Goal: Information Seeking & Learning: Learn about a topic

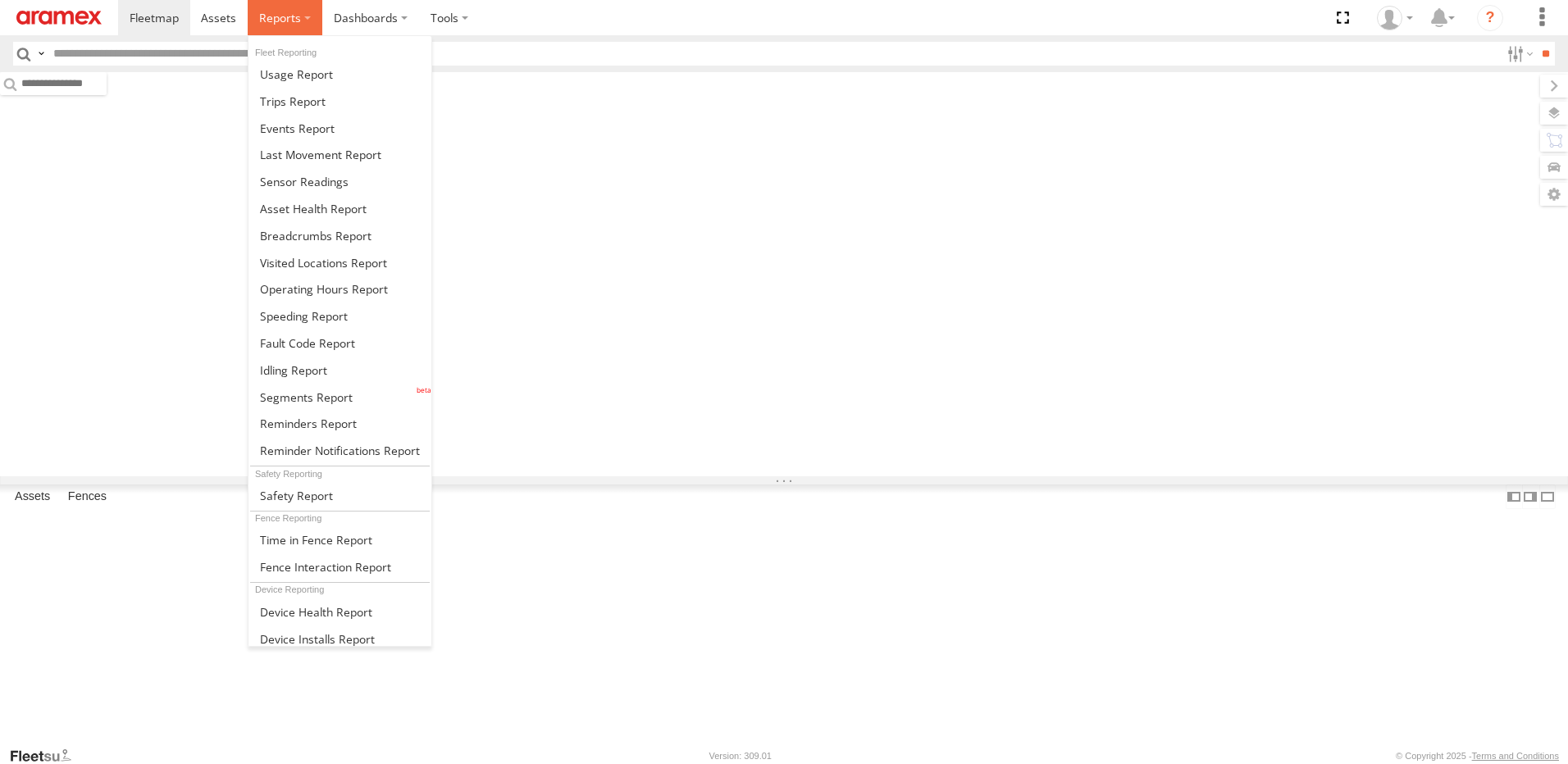
click at [285, 25] on span at bounding box center [280, 17] width 42 height 15
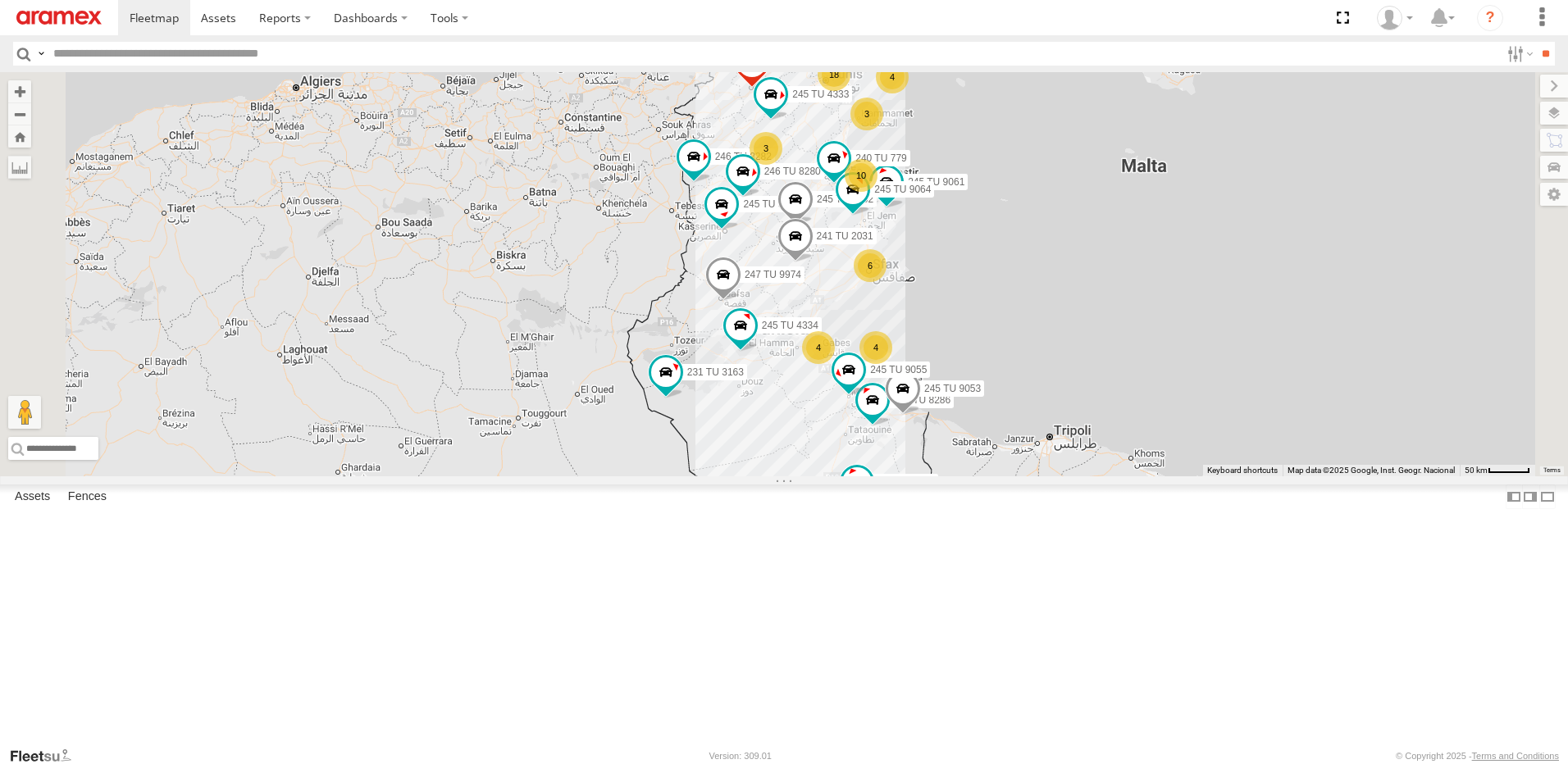
click at [886, 282] on div "6" at bounding box center [870, 266] width 33 height 33
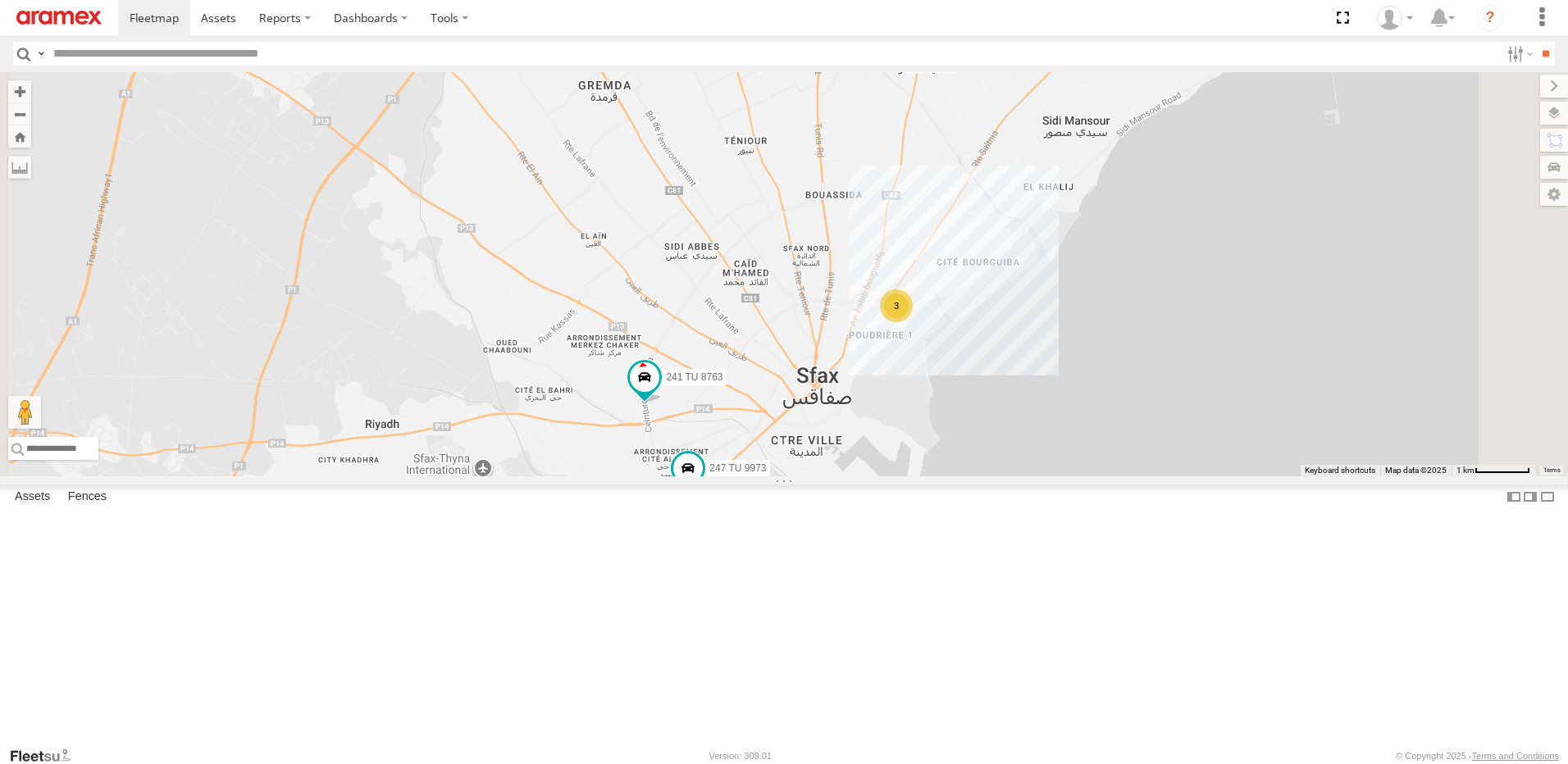
click at [913, 322] on div "3" at bounding box center [896, 306] width 33 height 33
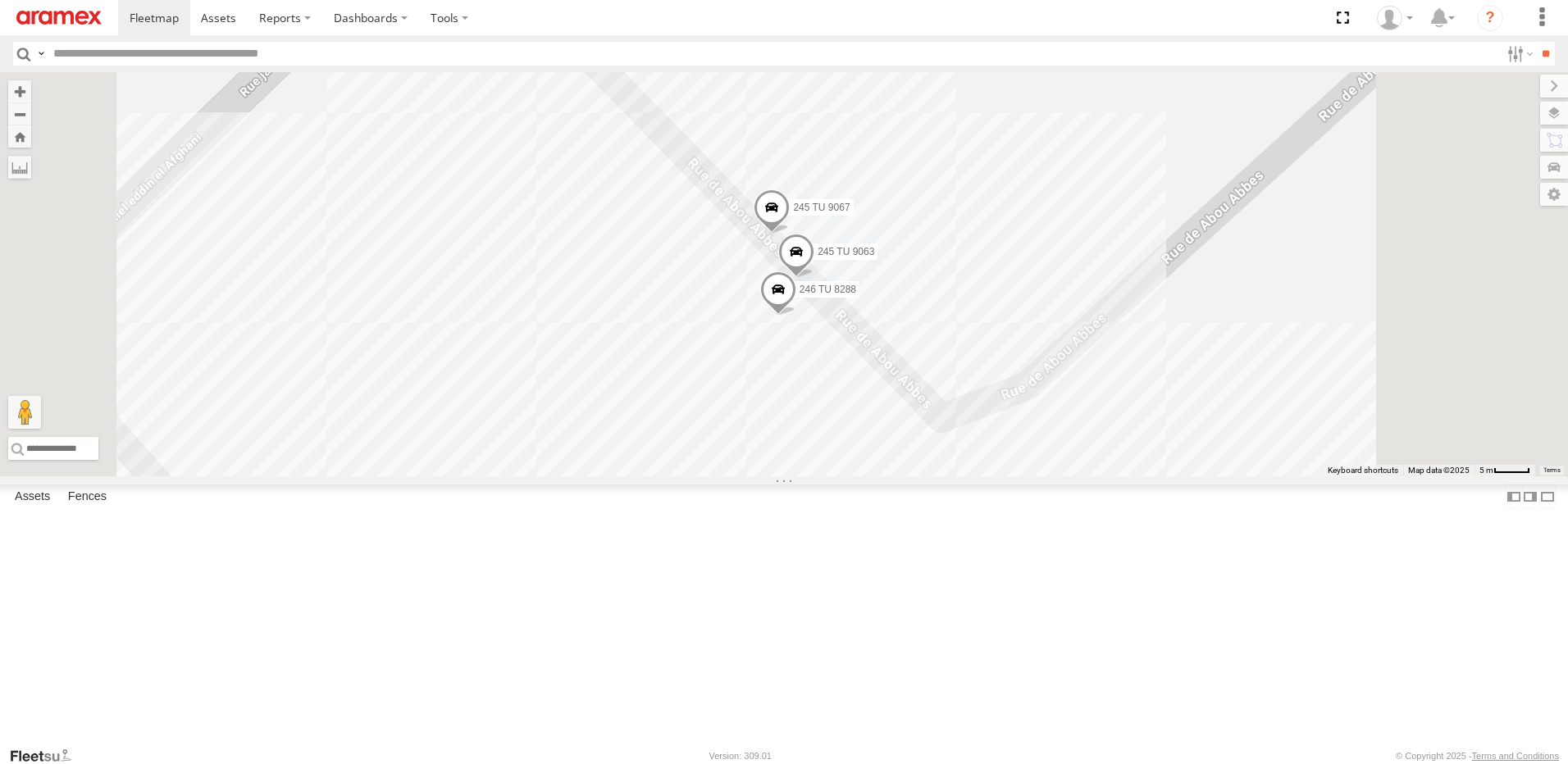
click at [850, 212] on span "245 TU 9067" at bounding box center [821, 206] width 57 height 12
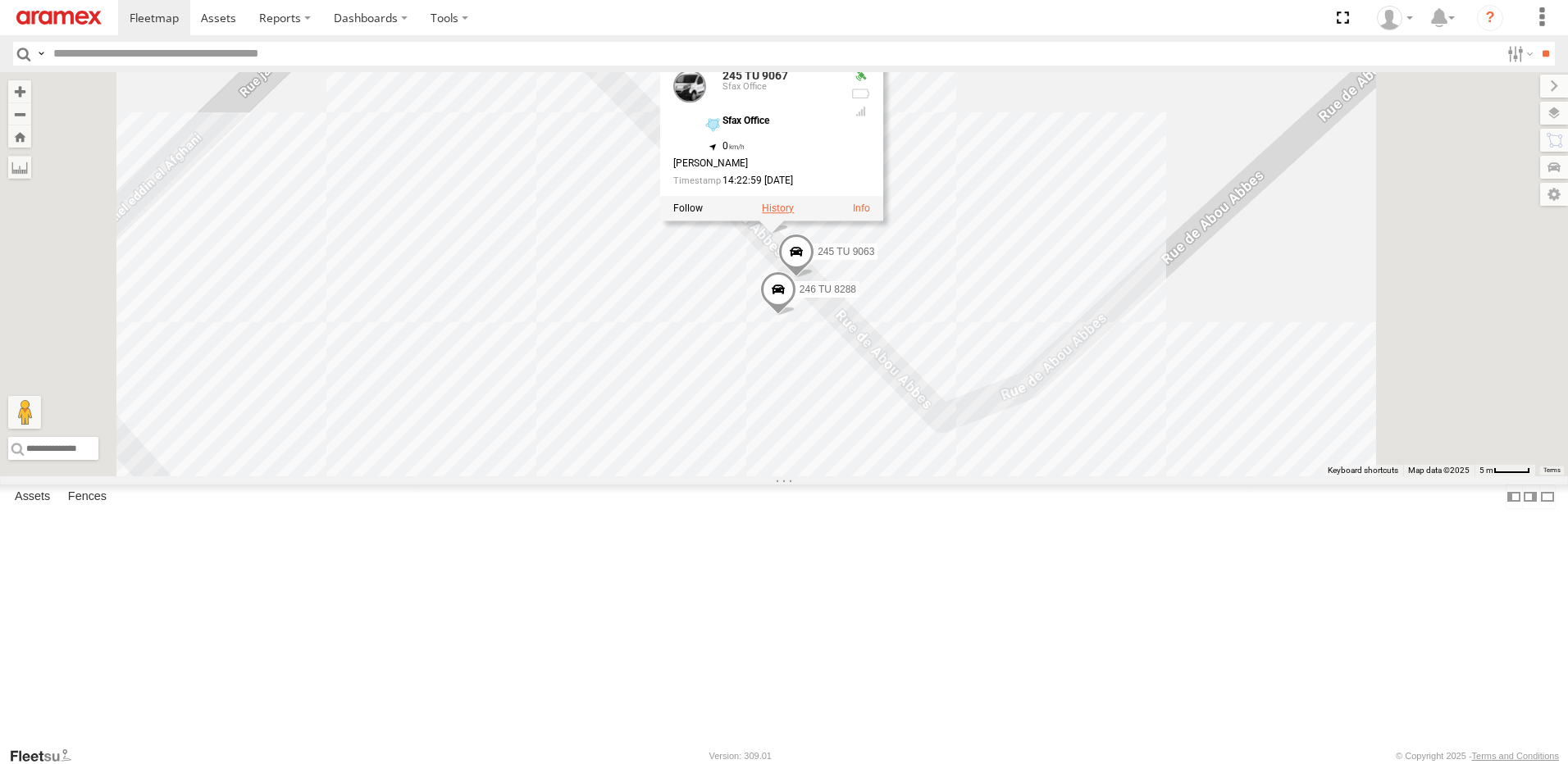
click at [794, 214] on label at bounding box center [777, 208] width 32 height 12
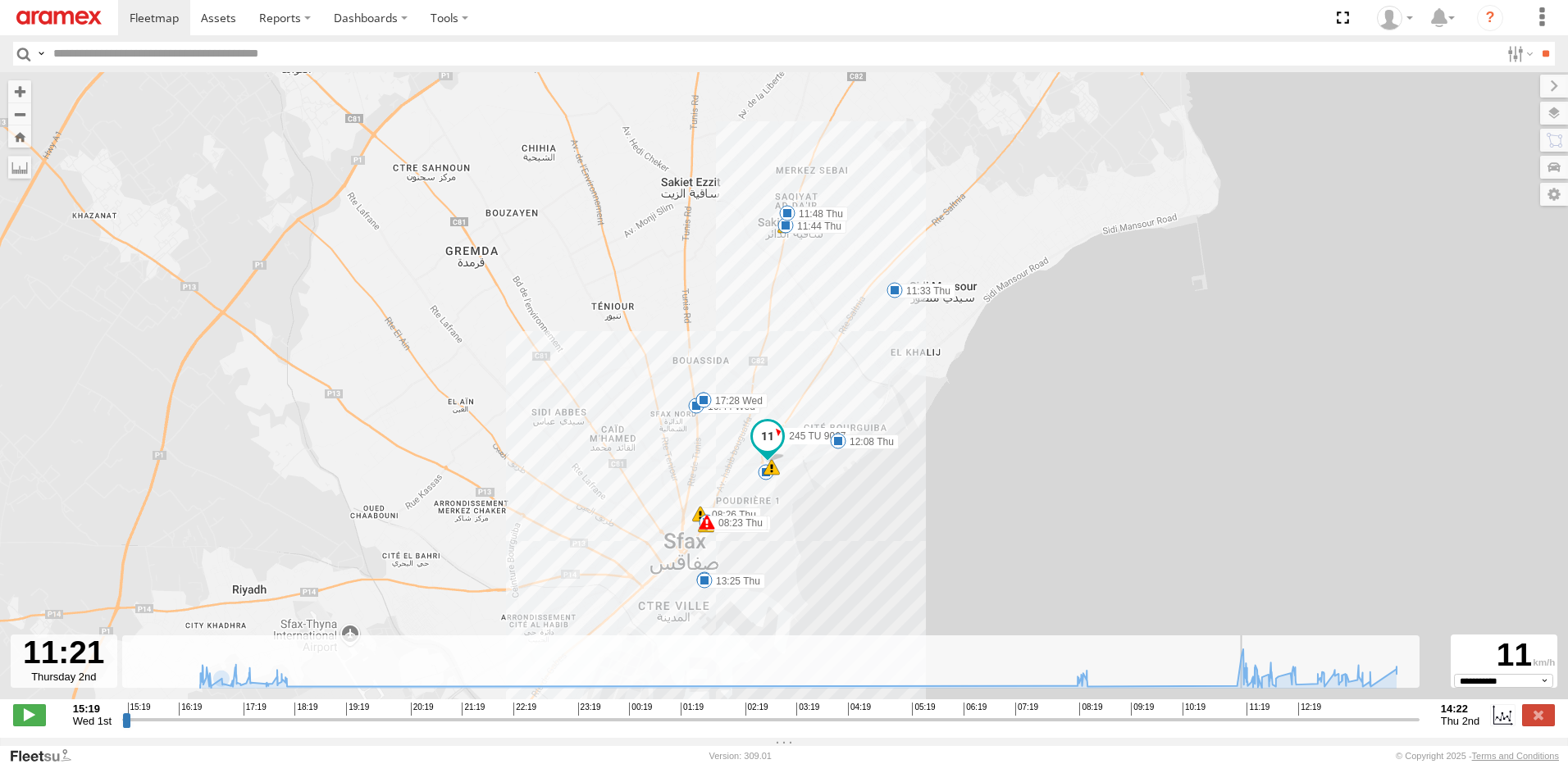
drag, startPoint x: 129, startPoint y: 728, endPoint x: 1245, endPoint y: 755, distance: 1116.3
click at [1245, 728] on input "range" at bounding box center [770, 719] width 1297 height 15
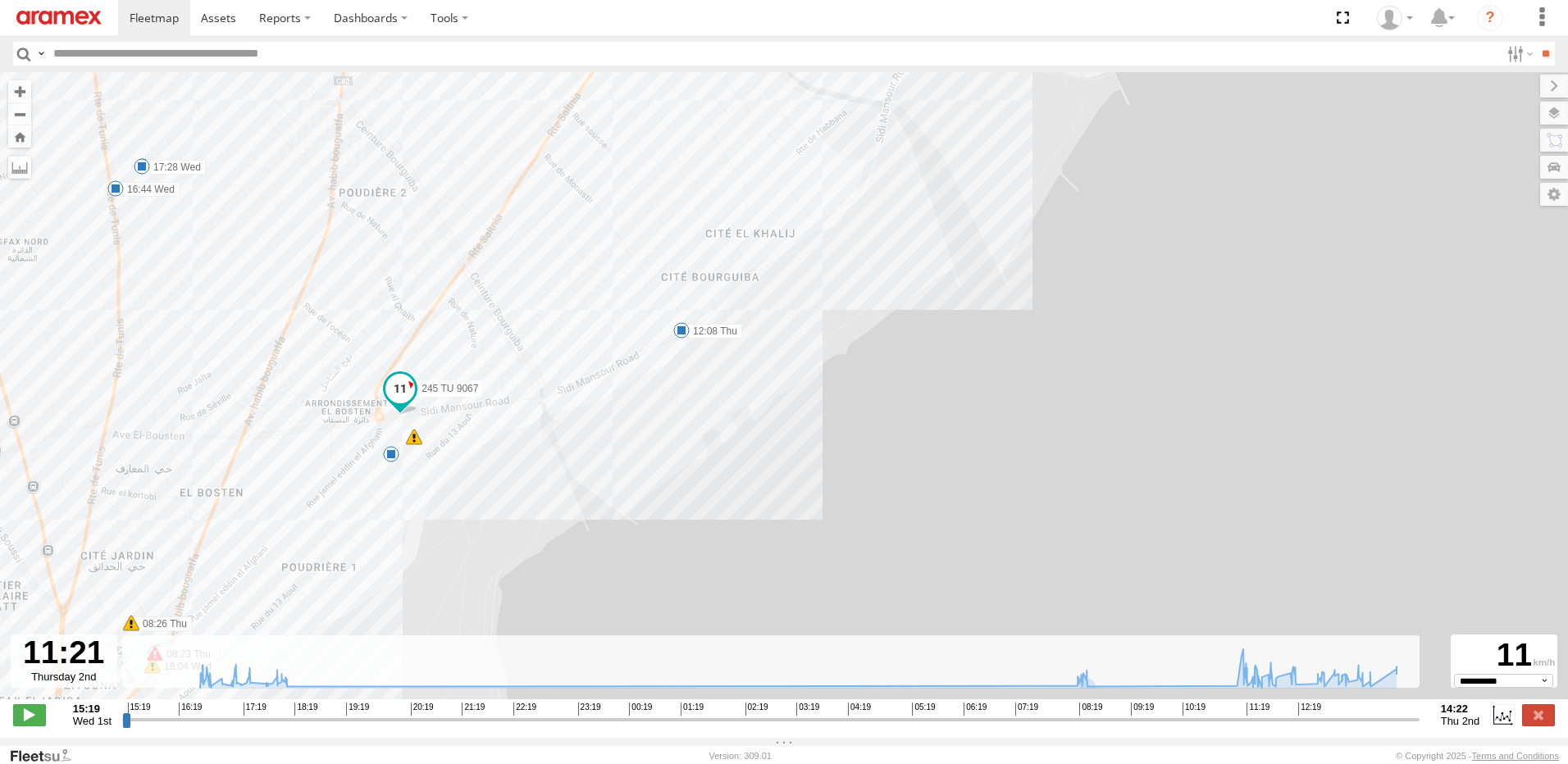
drag, startPoint x: 856, startPoint y: 473, endPoint x: 852, endPoint y: 525, distance: 52.2
click at [853, 524] on div "245 TU 9067 16:44 Wed 17:01 Wed 17:28 Wed 18:04 Wed 18:10 Wed 08:23 Thu 08:23 T…" at bounding box center [784, 394] width 1568 height 644
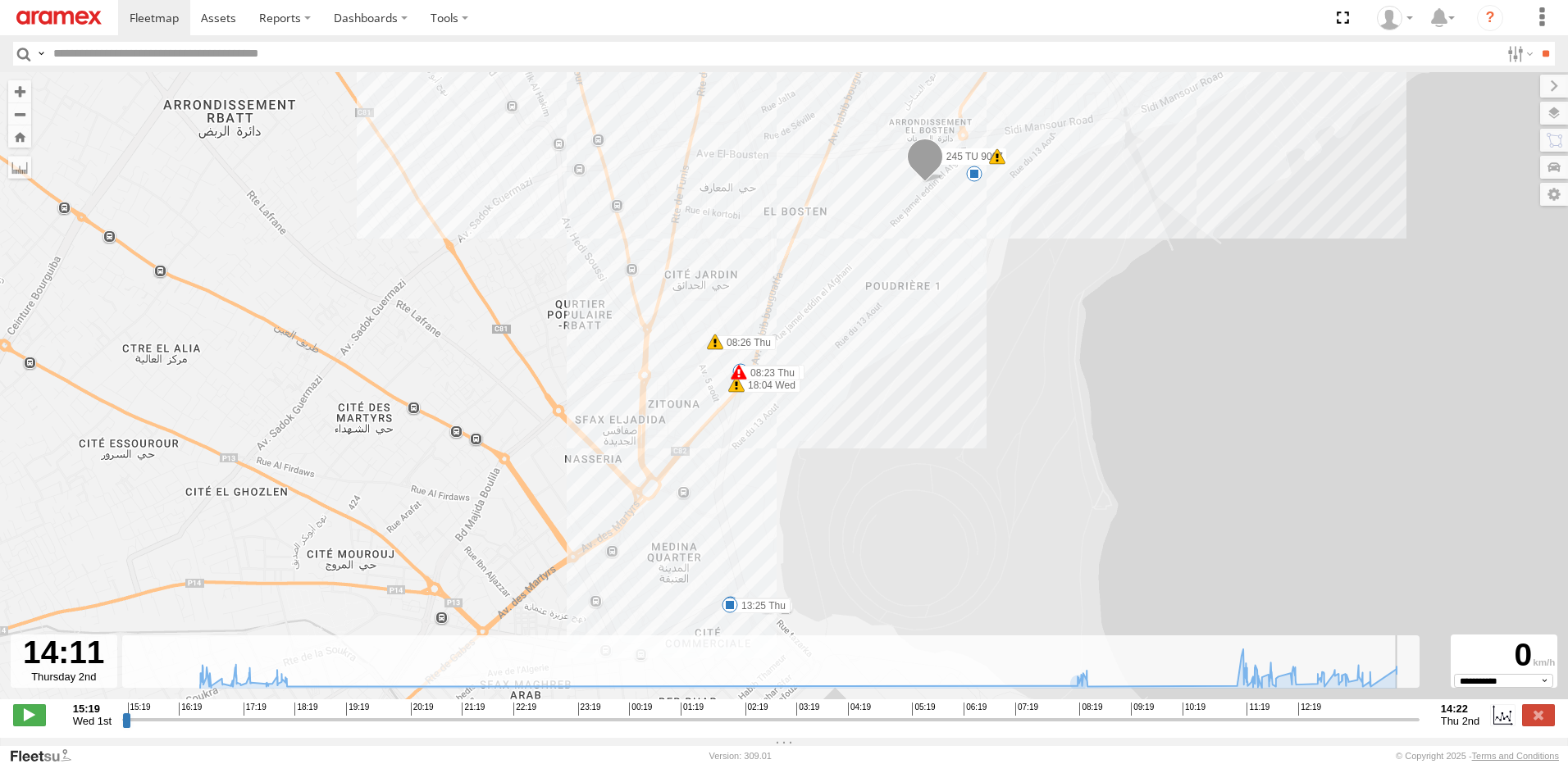
drag, startPoint x: 1249, startPoint y: 729, endPoint x: 1404, endPoint y: 728, distance: 155.0
type input "**********"
click at [1404, 728] on input "range" at bounding box center [770, 719] width 1297 height 15
click at [1533, 726] on label at bounding box center [1538, 715] width 33 height 21
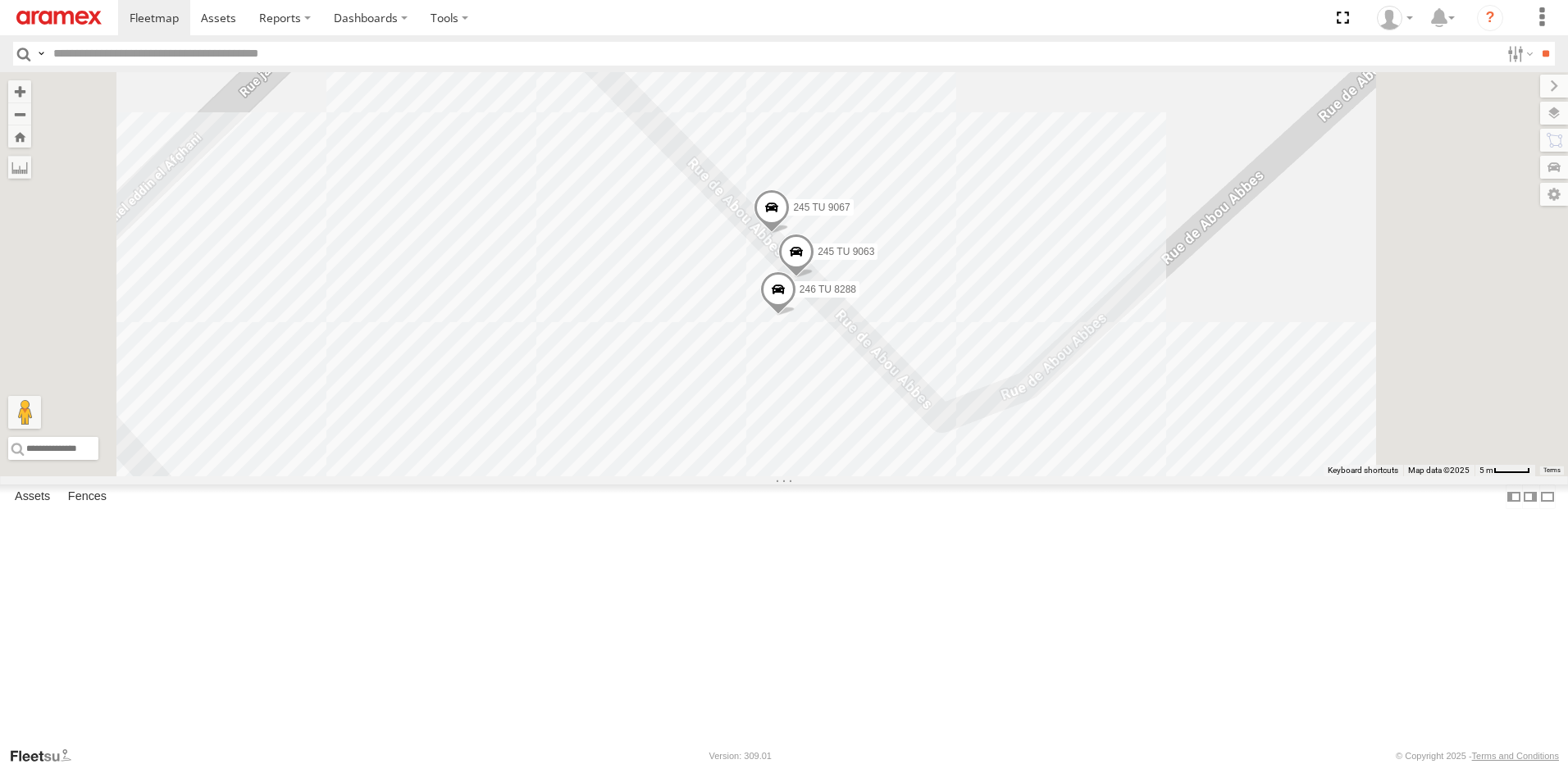
click at [56, 12] on img at bounding box center [59, 17] width 85 height 14
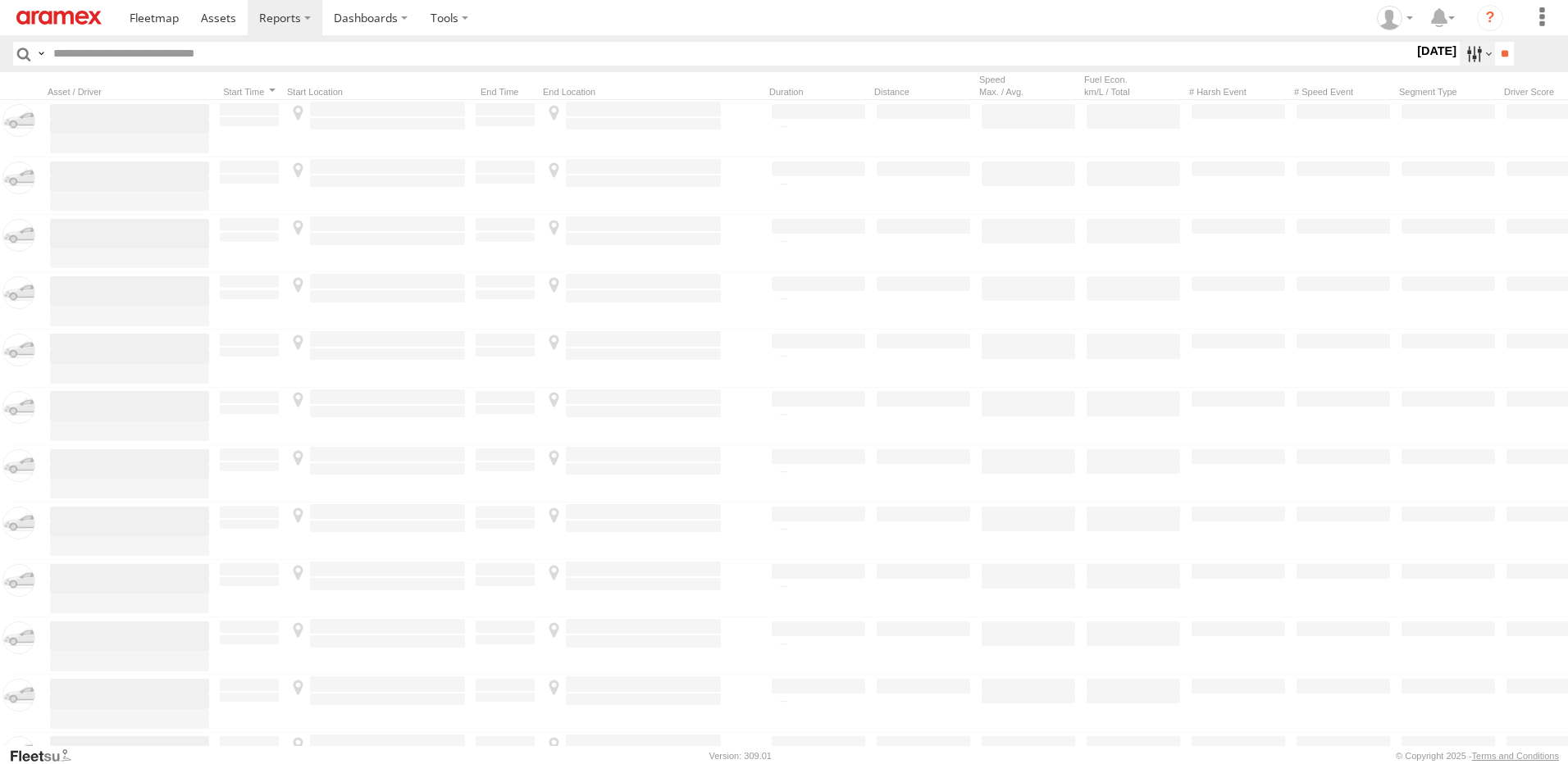
click at [1469, 48] on label at bounding box center [1477, 54] width 36 height 24
click at [0, 0] on span "[DATE]" at bounding box center [0, 0] width 0 height 0
click at [1501, 57] on input "**" at bounding box center [1505, 54] width 19 height 24
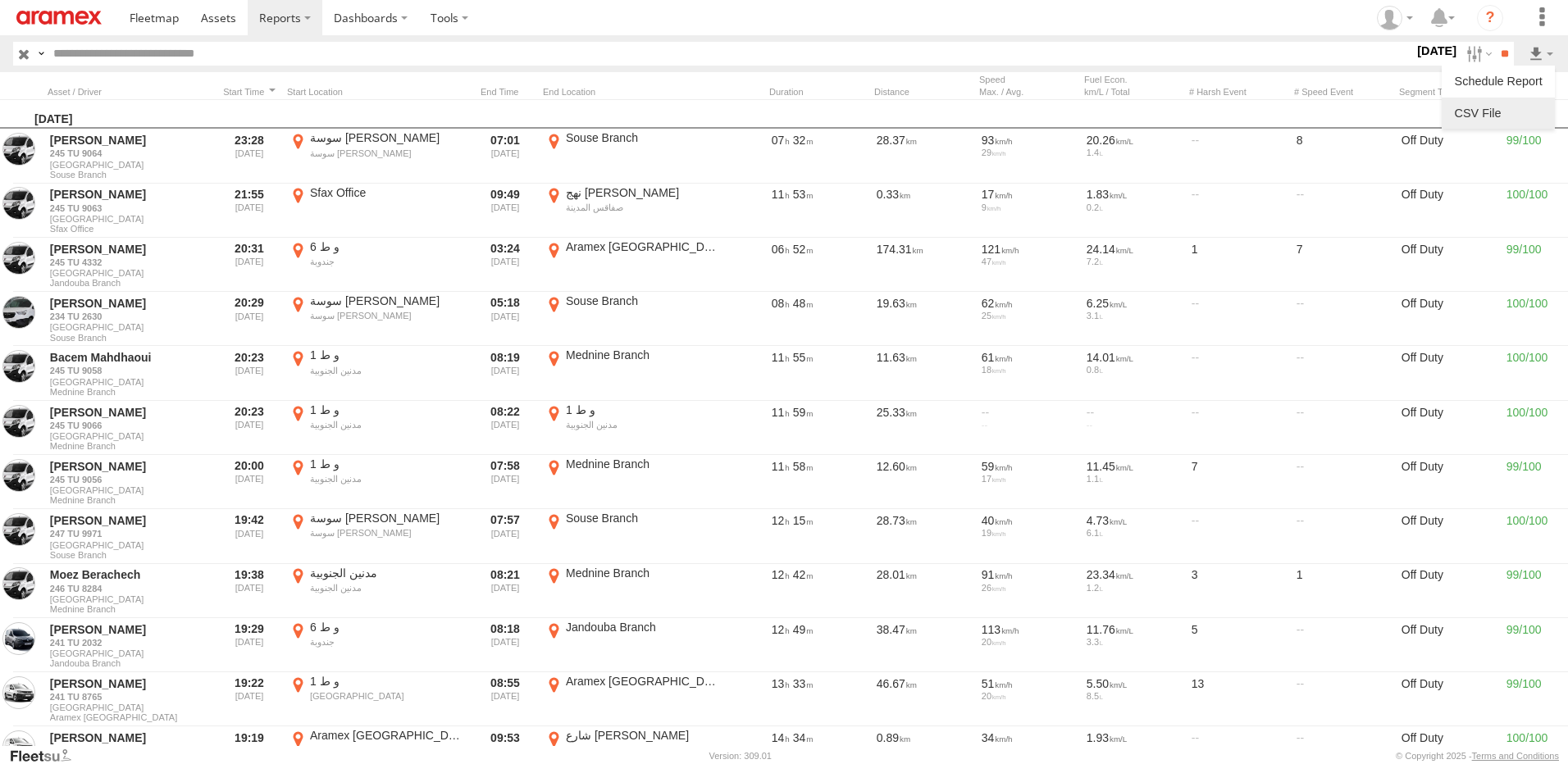
click at [1516, 110] on link at bounding box center [1498, 113] width 100 height 25
click at [440, 49] on input "text" at bounding box center [731, 54] width 1367 height 24
type input "****"
click at [1495, 42] on input "**" at bounding box center [1505, 54] width 19 height 24
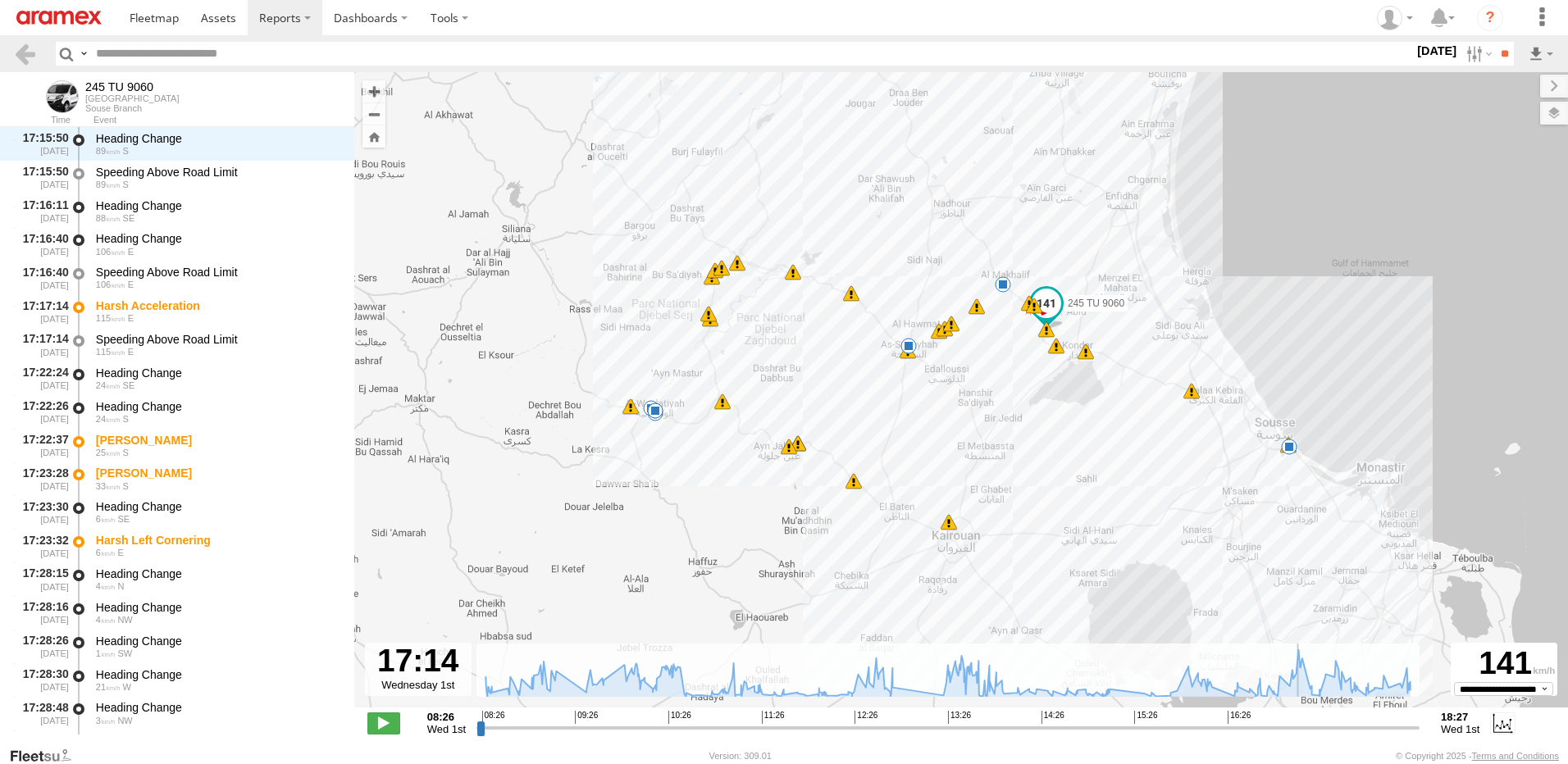
drag, startPoint x: 486, startPoint y: 728, endPoint x: 1301, endPoint y: 729, distance: 815.0
type input "**********"
click at [1301, 729] on input "range" at bounding box center [948, 728] width 943 height 15
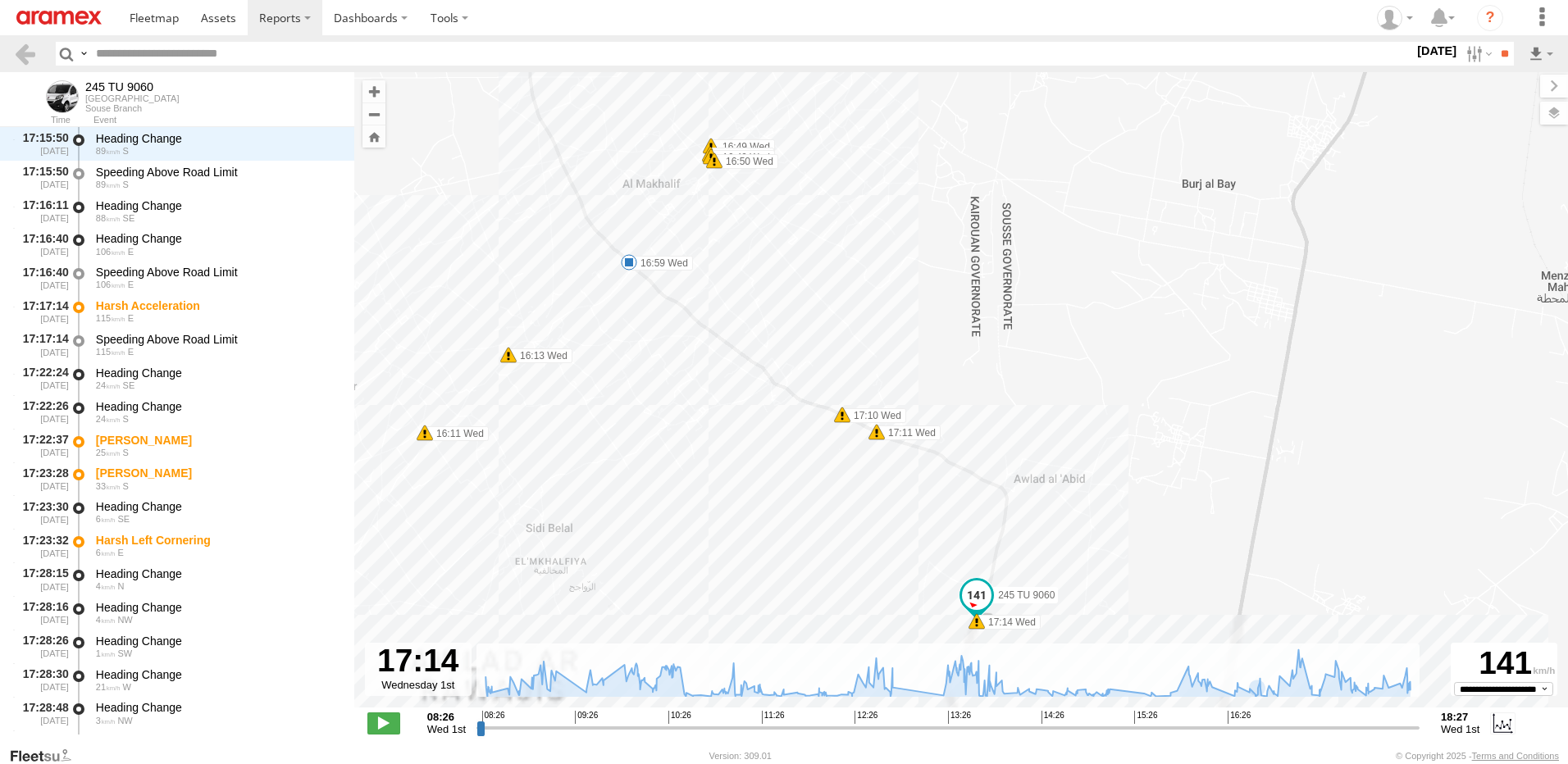
drag, startPoint x: 1080, startPoint y: 569, endPoint x: 1060, endPoint y: 411, distance: 159.3
click at [1060, 411] on div "245 TU 9060 08:39 Wed 09:38 Wed 09:57 Wed 10:06 Wed 10:06 Wed 10:08 Wed 10:44 W…" at bounding box center [961, 398] width 1214 height 653
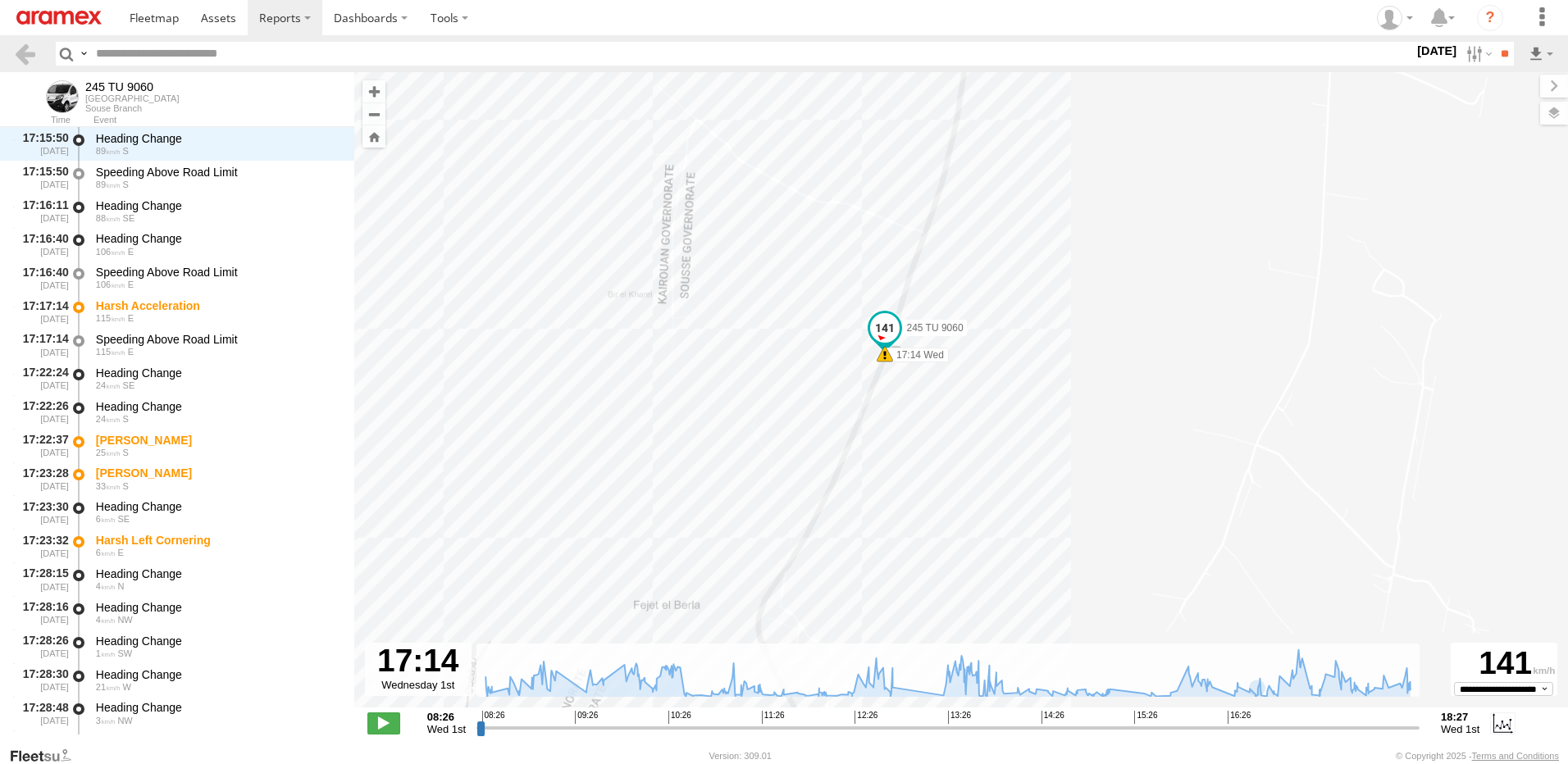
drag, startPoint x: 1020, startPoint y: 526, endPoint x: 1029, endPoint y: 392, distance: 134.3
click at [1029, 392] on div "245 TU 9060 08:39 Wed 09:38 Wed 09:57 Wed 10:06 Wed 10:06 Wed 10:08 Wed 10:44 W…" at bounding box center [961, 398] width 1214 height 653
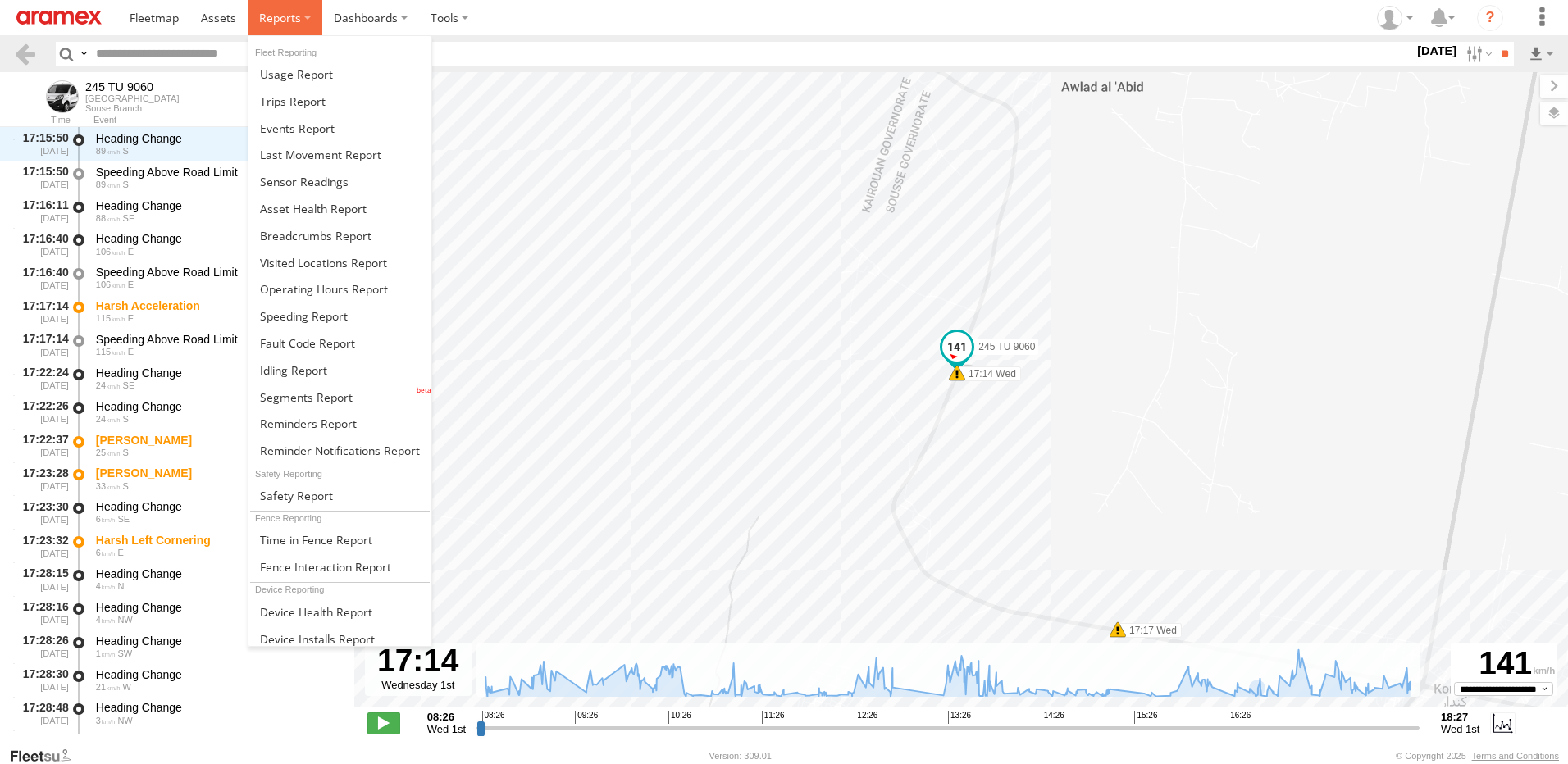
click at [279, 25] on span at bounding box center [280, 17] width 42 height 15
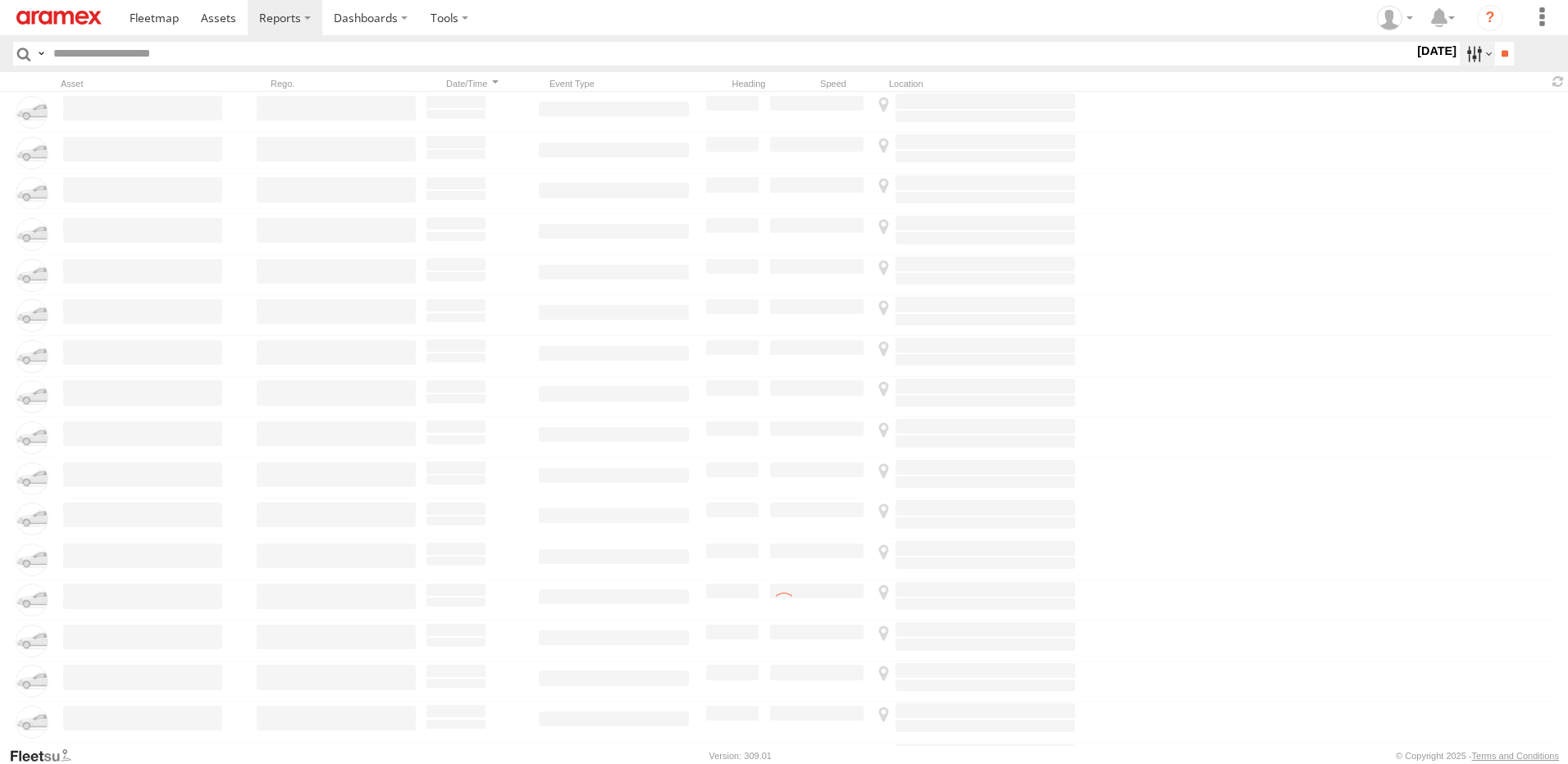
click at [1461, 53] on label at bounding box center [1477, 54] width 36 height 24
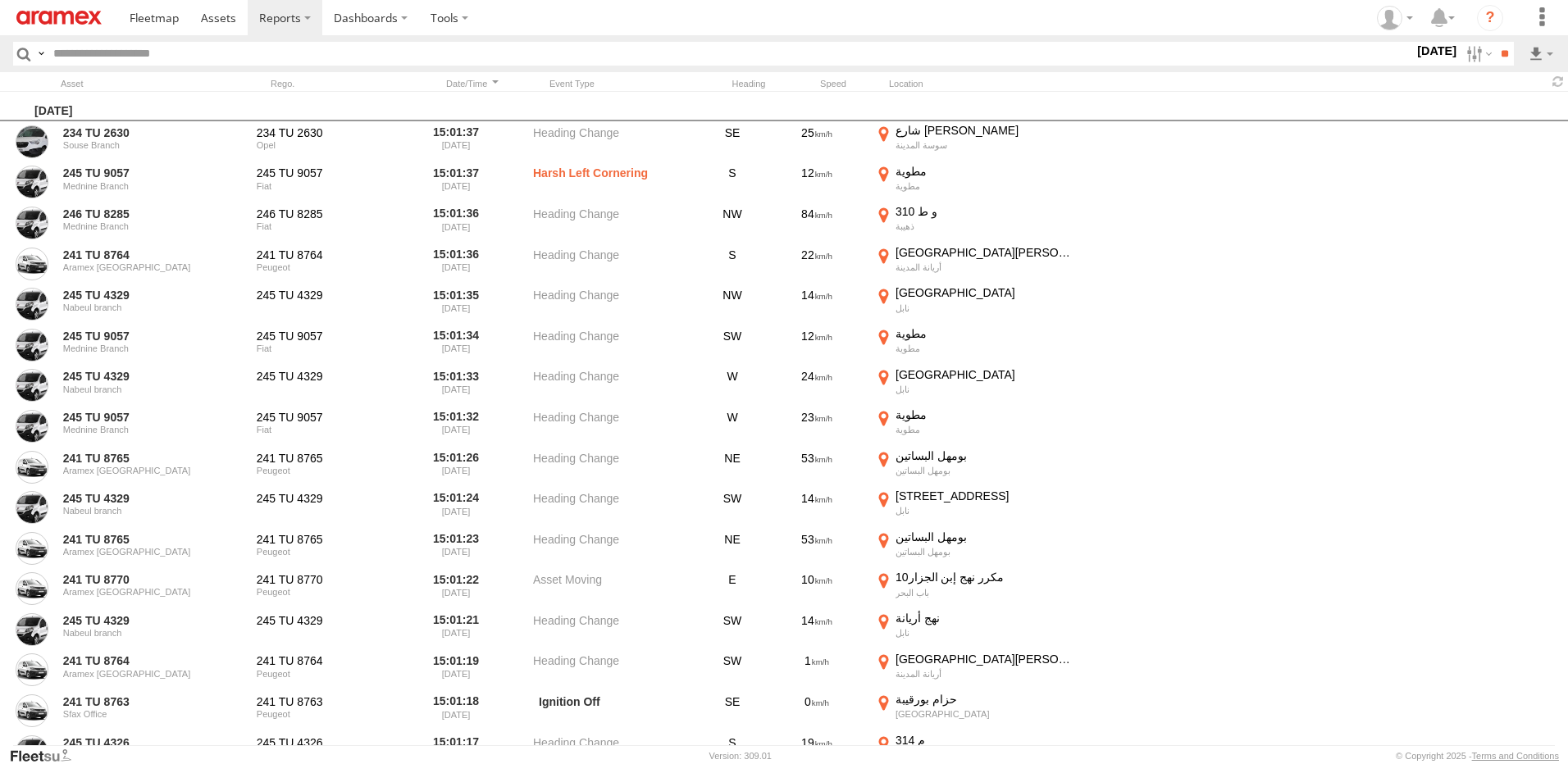
click at [0, 0] on span "[DATE]" at bounding box center [0, 0] width 0 height 0
click at [1498, 57] on input "**" at bounding box center [1505, 54] width 19 height 24
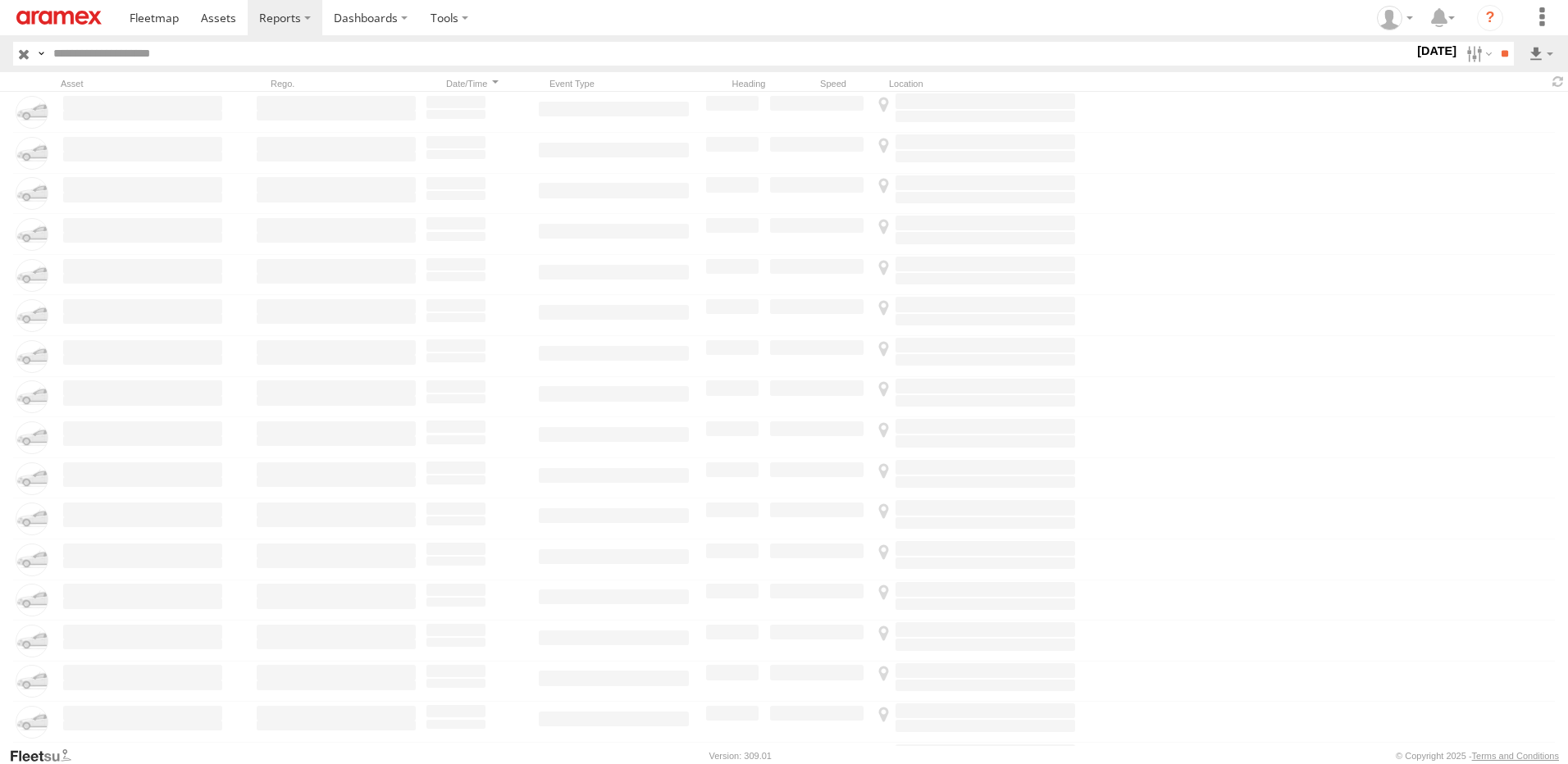
click at [722, 62] on input "text" at bounding box center [731, 54] width 1367 height 24
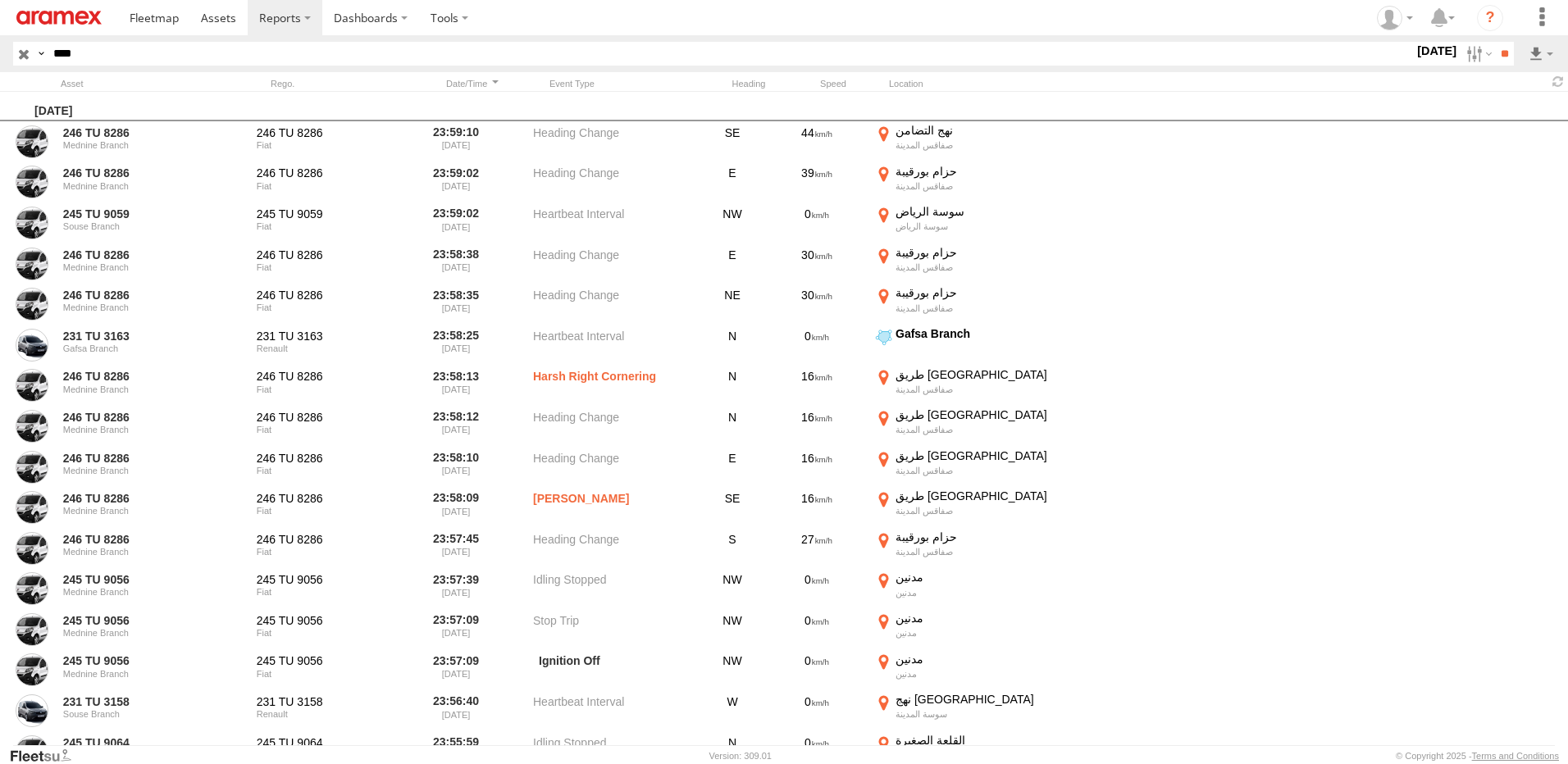
type input "****"
click at [1495, 42] on input "**" at bounding box center [1505, 54] width 19 height 24
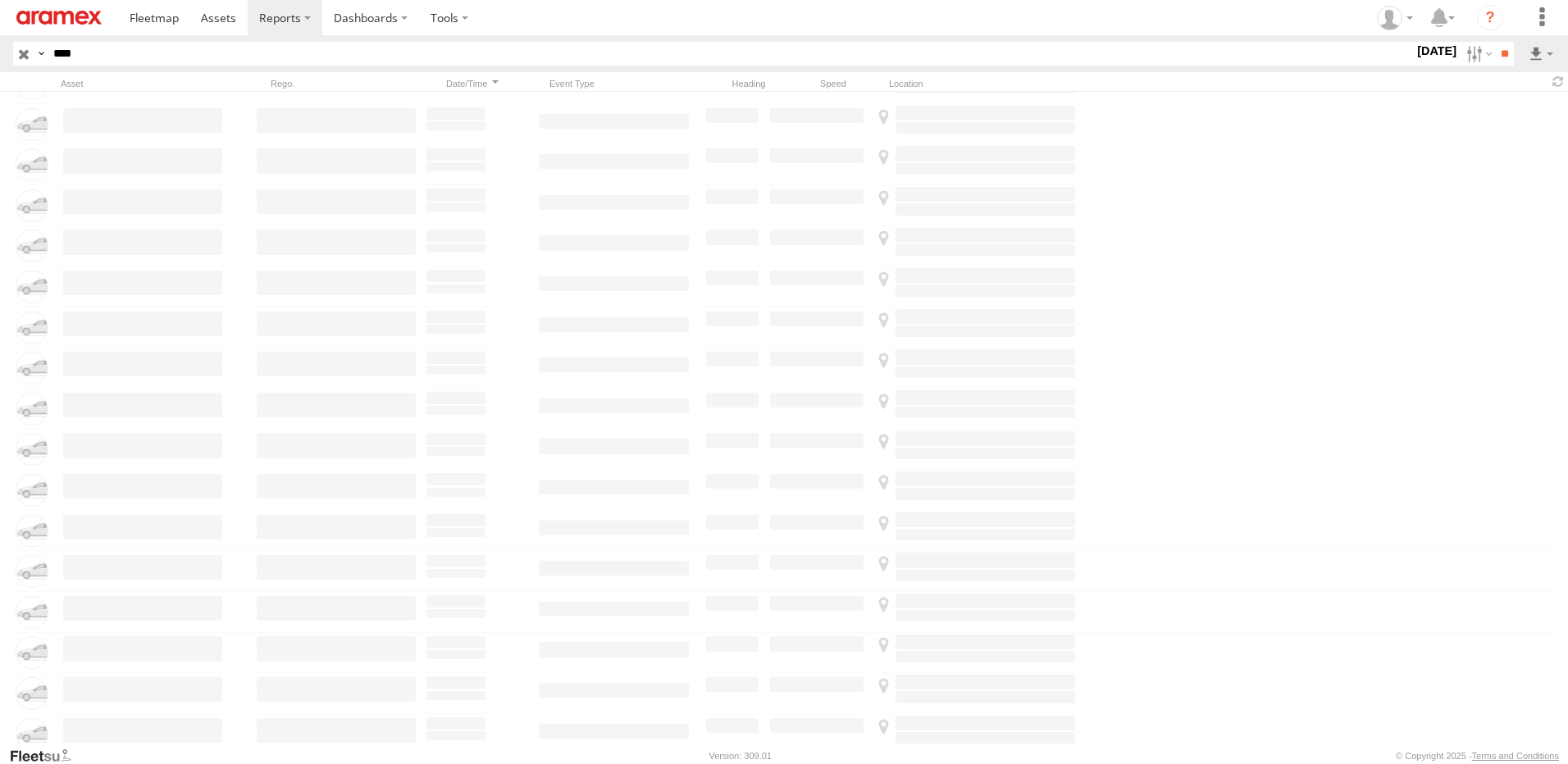
scroll to position [3570, 0]
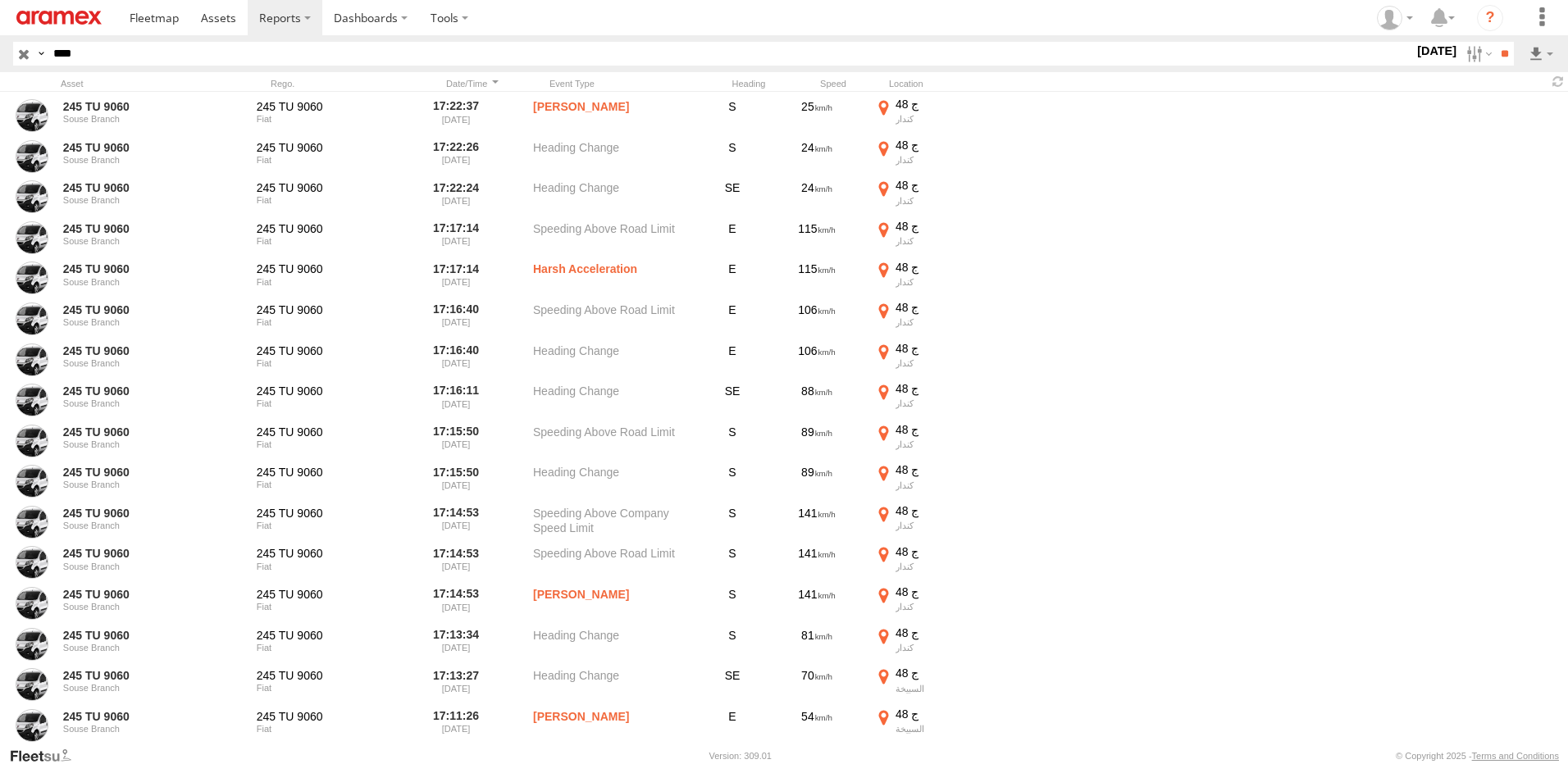
drag, startPoint x: 652, startPoint y: 300, endPoint x: 638, endPoint y: 386, distance: 87.1
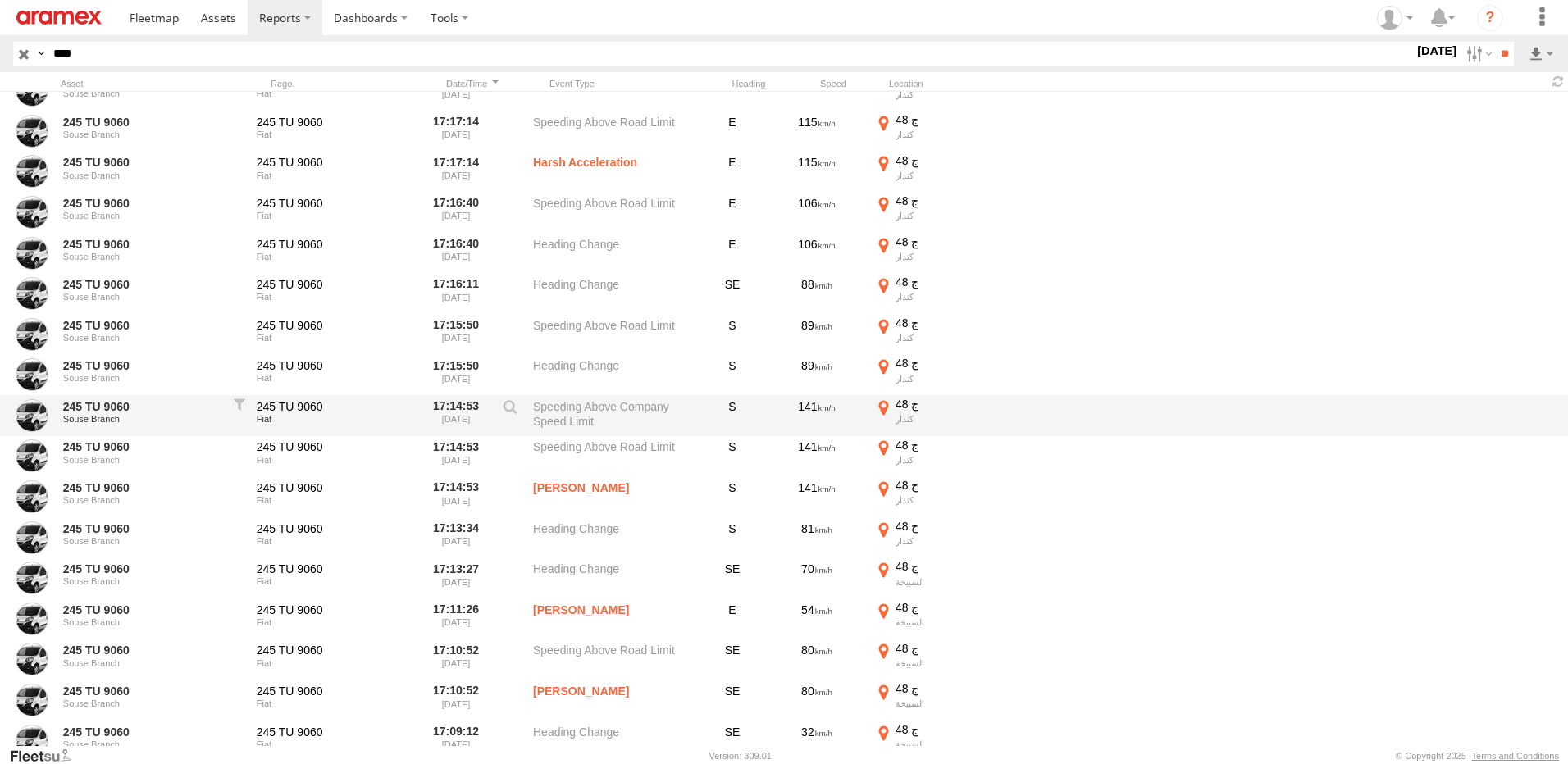
drag, startPoint x: 639, startPoint y: 337, endPoint x: 632, endPoint y: 404, distance: 67.4
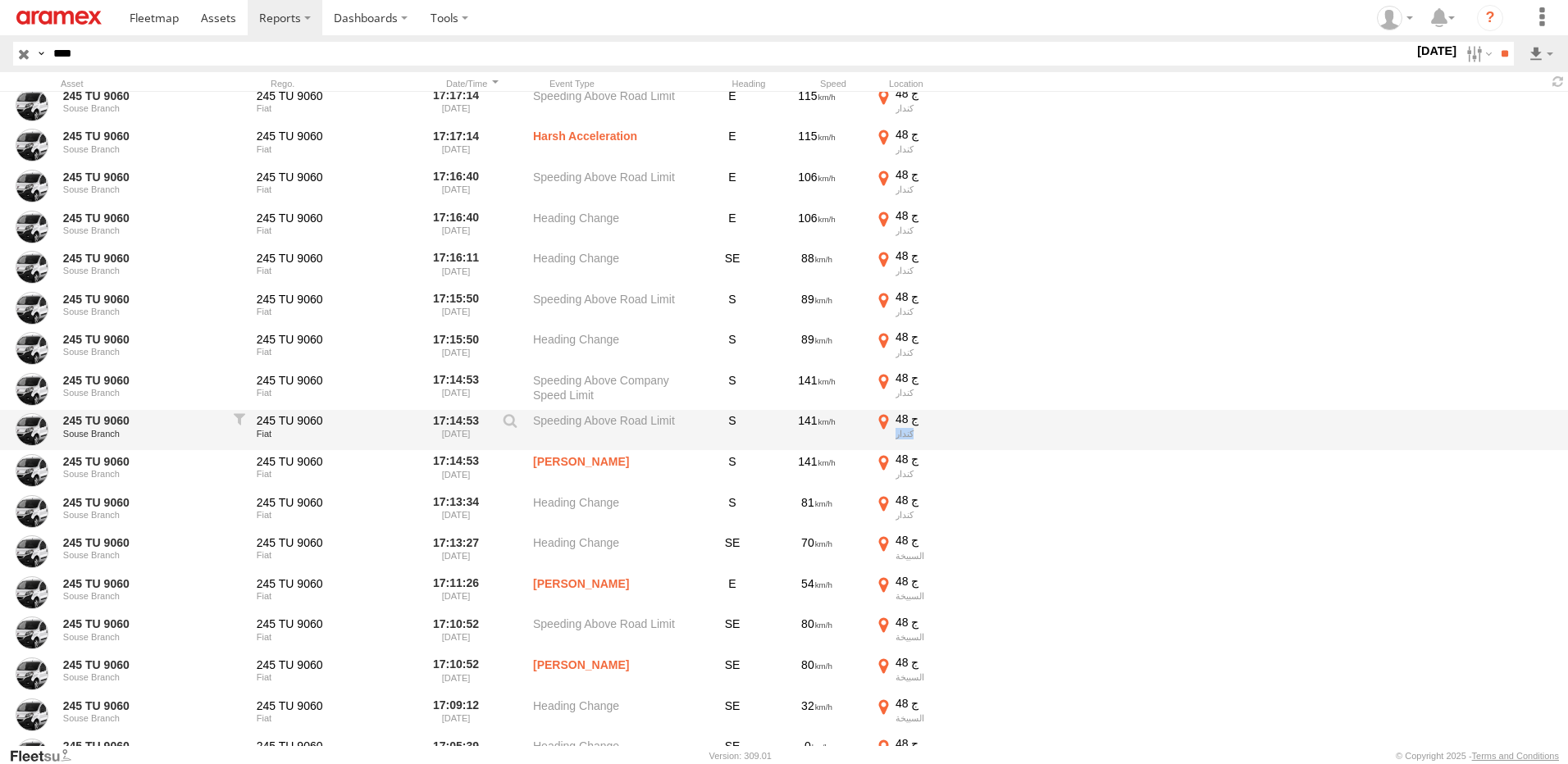
drag, startPoint x: 892, startPoint y: 437, endPoint x: 919, endPoint y: 437, distance: 27.0
click at [919, 437] on label "ج 48 كندار 35.95913 10.25147" at bounding box center [976, 430] width 205 height 37
copy div "كندار"
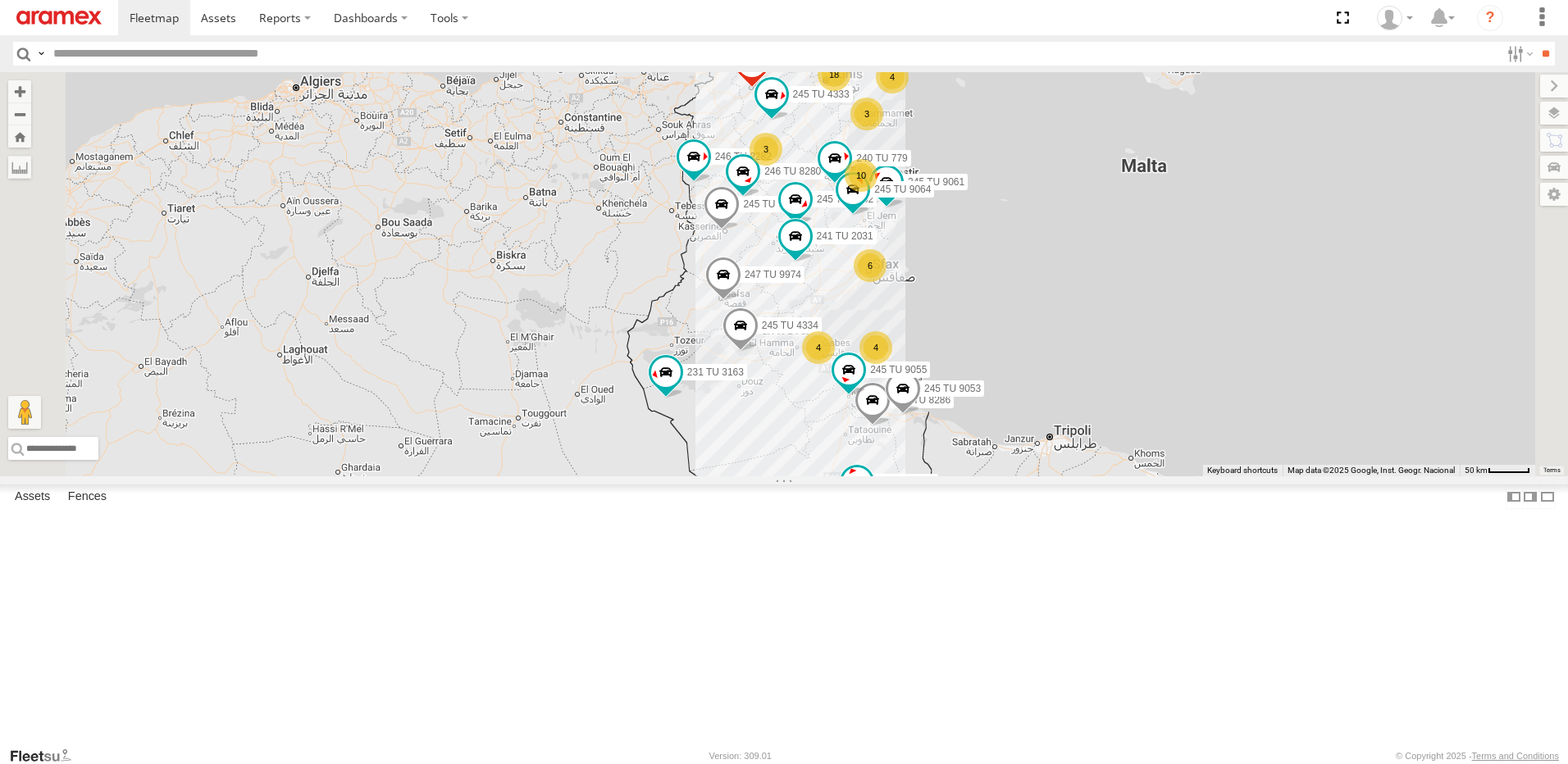
click at [886, 282] on div "6" at bounding box center [870, 266] width 33 height 33
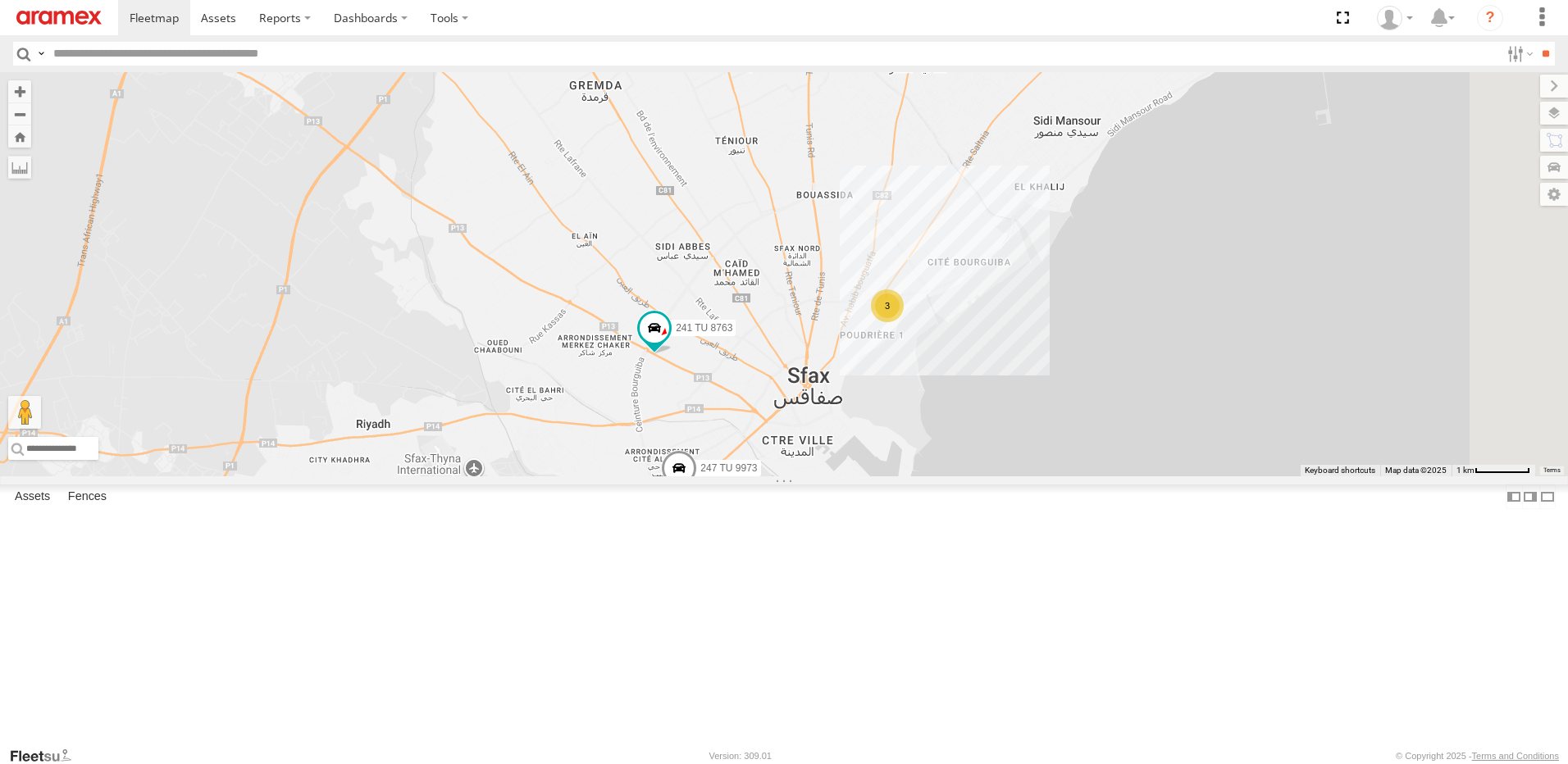
click at [904, 322] on div "3" at bounding box center [887, 306] width 33 height 33
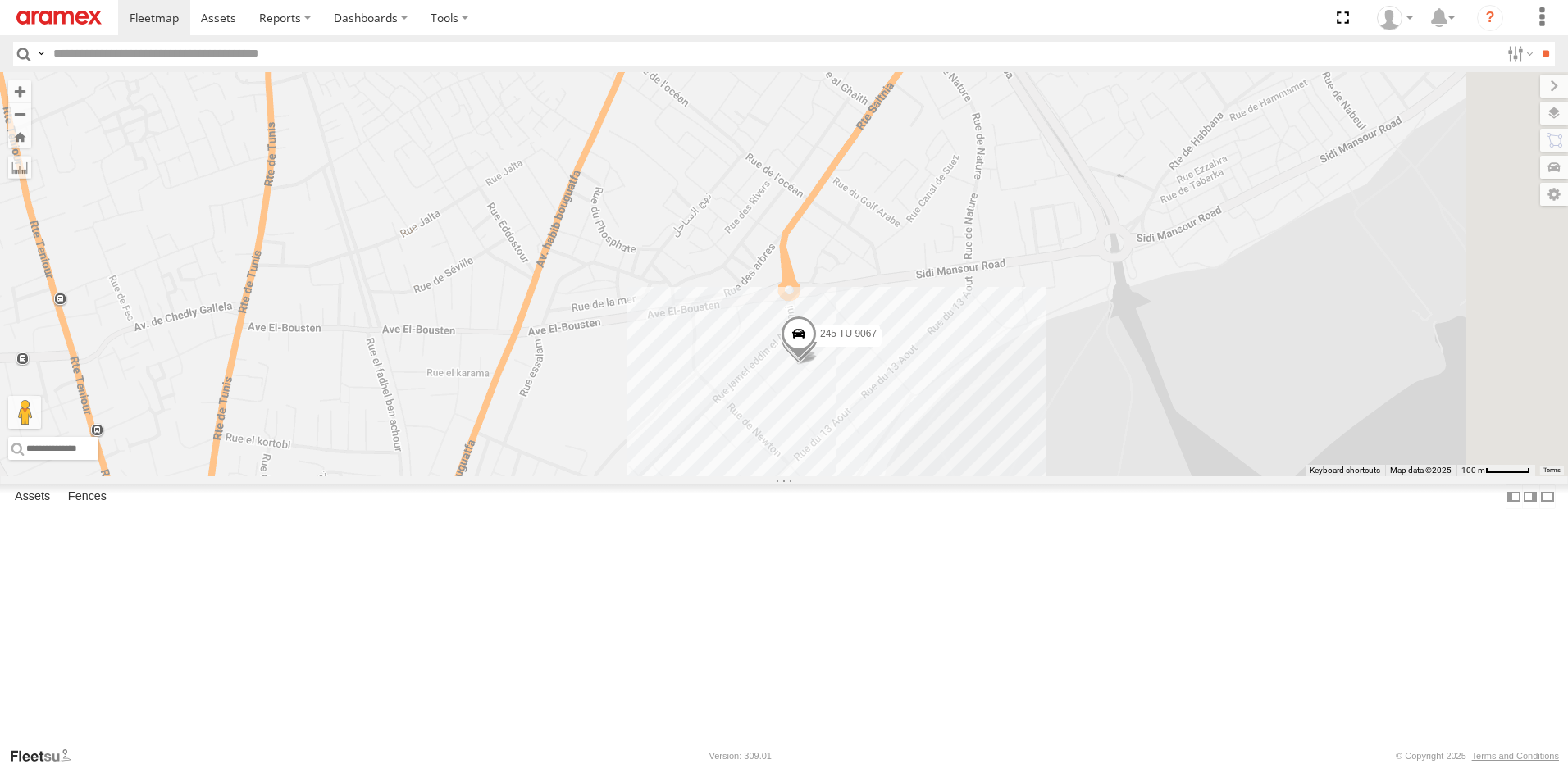
drag, startPoint x: 942, startPoint y: 585, endPoint x: 981, endPoint y: 473, distance: 118.6
click at [968, 476] on div "246 TU 8285 246 TU 8286 245 TU 4334 245 TU 9053 245 TU 4331 231 TU 3163 245 TU …" at bounding box center [784, 274] width 1568 height 404
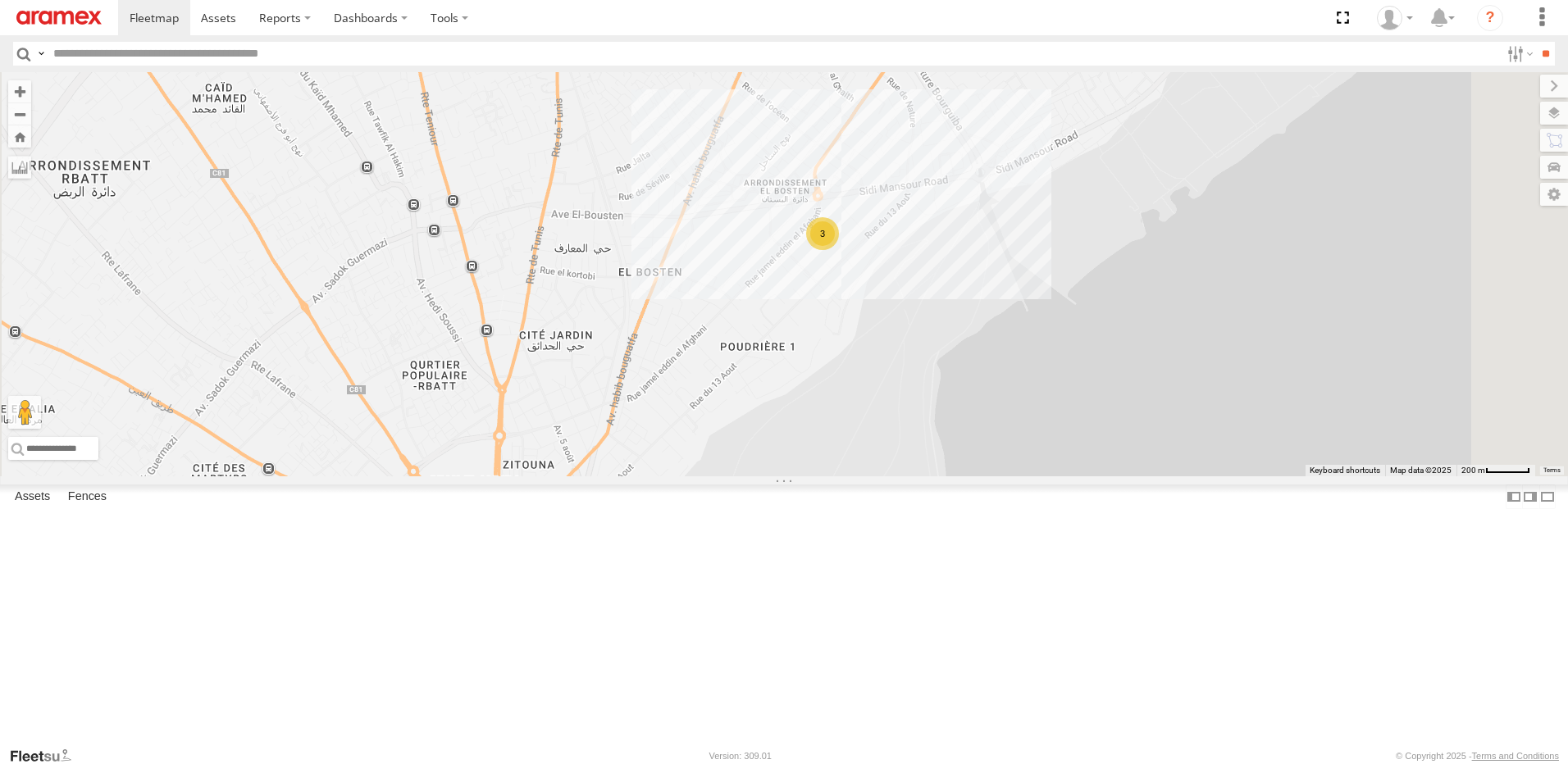
drag, startPoint x: 937, startPoint y: 528, endPoint x: 989, endPoint y: 442, distance: 100.5
click at [977, 458] on div "246 TU 8285 246 TU 8286 245 TU 4334 245 TU 9053 245 TU 4331 231 TU 3163 245 TU …" at bounding box center [784, 274] width 1568 height 404
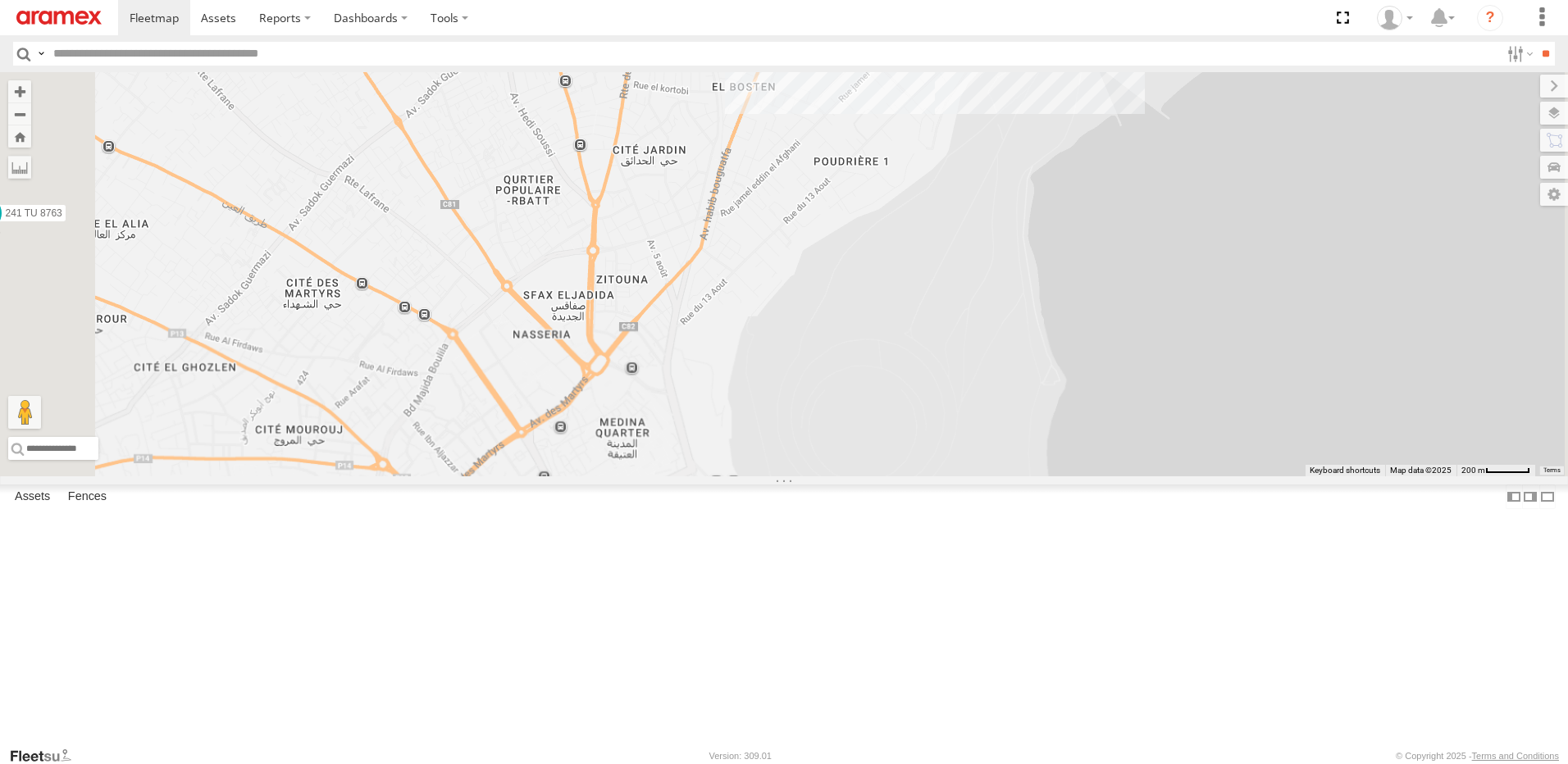
drag, startPoint x: 926, startPoint y: 519, endPoint x: 993, endPoint y: 445, distance: 99.8
click at [993, 445] on div "246 TU 8285 246 TU 8286 245 TU 4334 245 TU 9053 245 TU 4331 231 TU 3163 245 TU …" at bounding box center [784, 274] width 1568 height 404
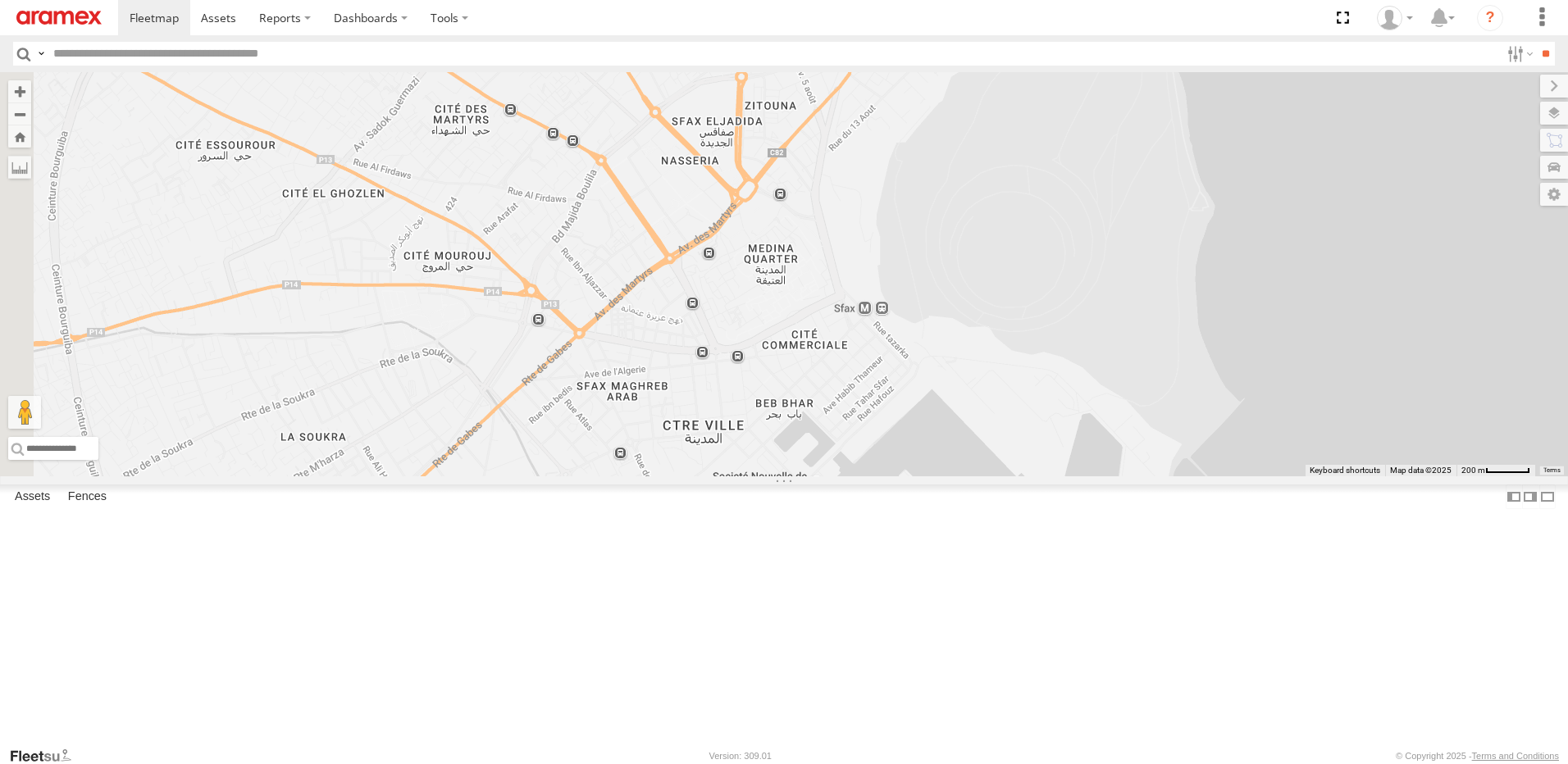
drag, startPoint x: 951, startPoint y: 497, endPoint x: 992, endPoint y: 418, distance: 89.0
click at [987, 426] on div "246 TU 8285 246 TU 8286 245 TU 4334 245 TU 9053 245 TU 4331 231 TU 3163 245 TU …" at bounding box center [784, 274] width 1568 height 404
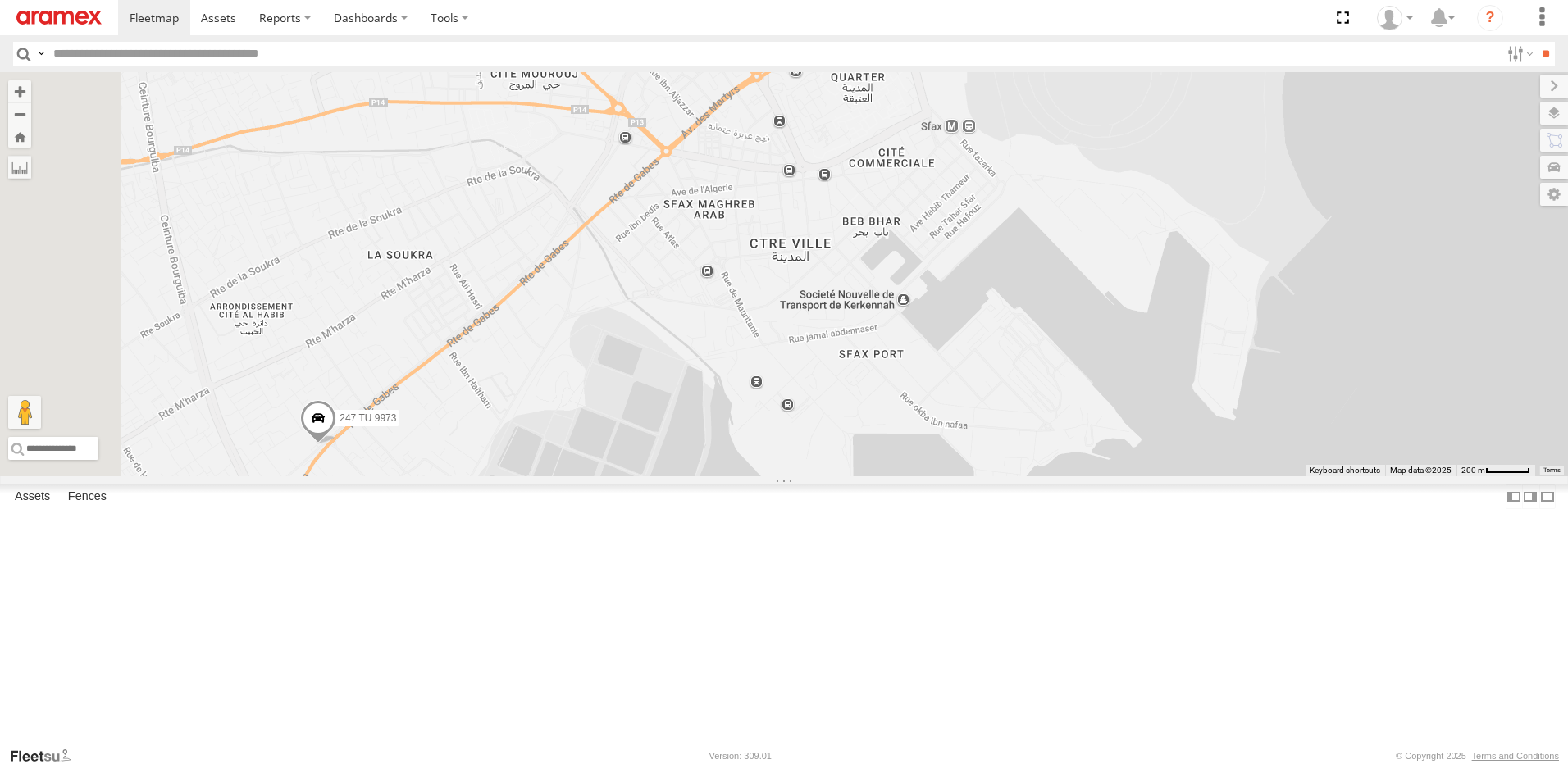
click at [1031, 420] on div "246 TU 8285 246 TU 8286 245 TU 4334 245 TU 9053 245 TU 4331 231 TU 3163 245 TU …" at bounding box center [784, 274] width 1568 height 404
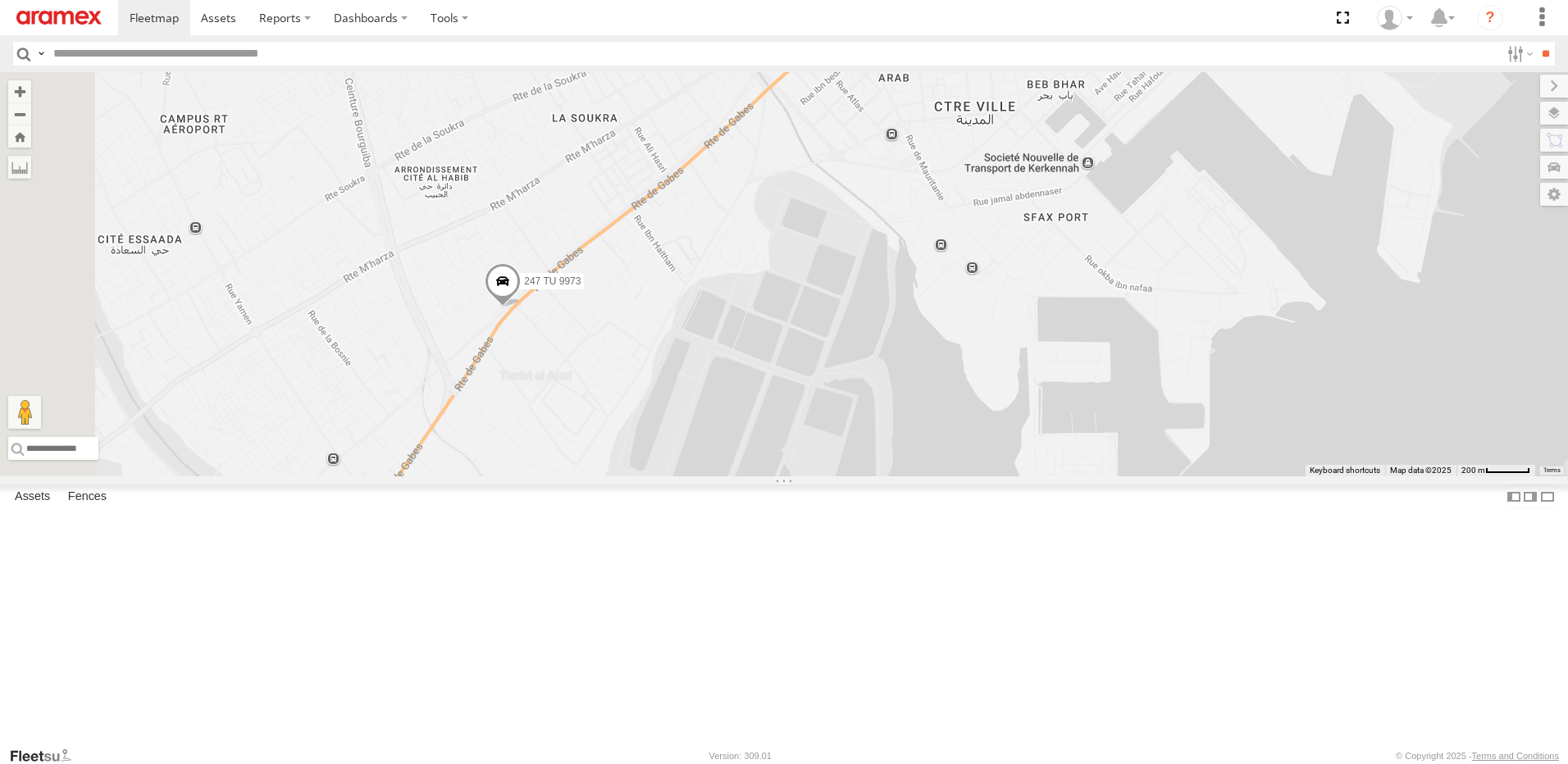
click at [520, 307] on span at bounding box center [503, 285] width 36 height 44
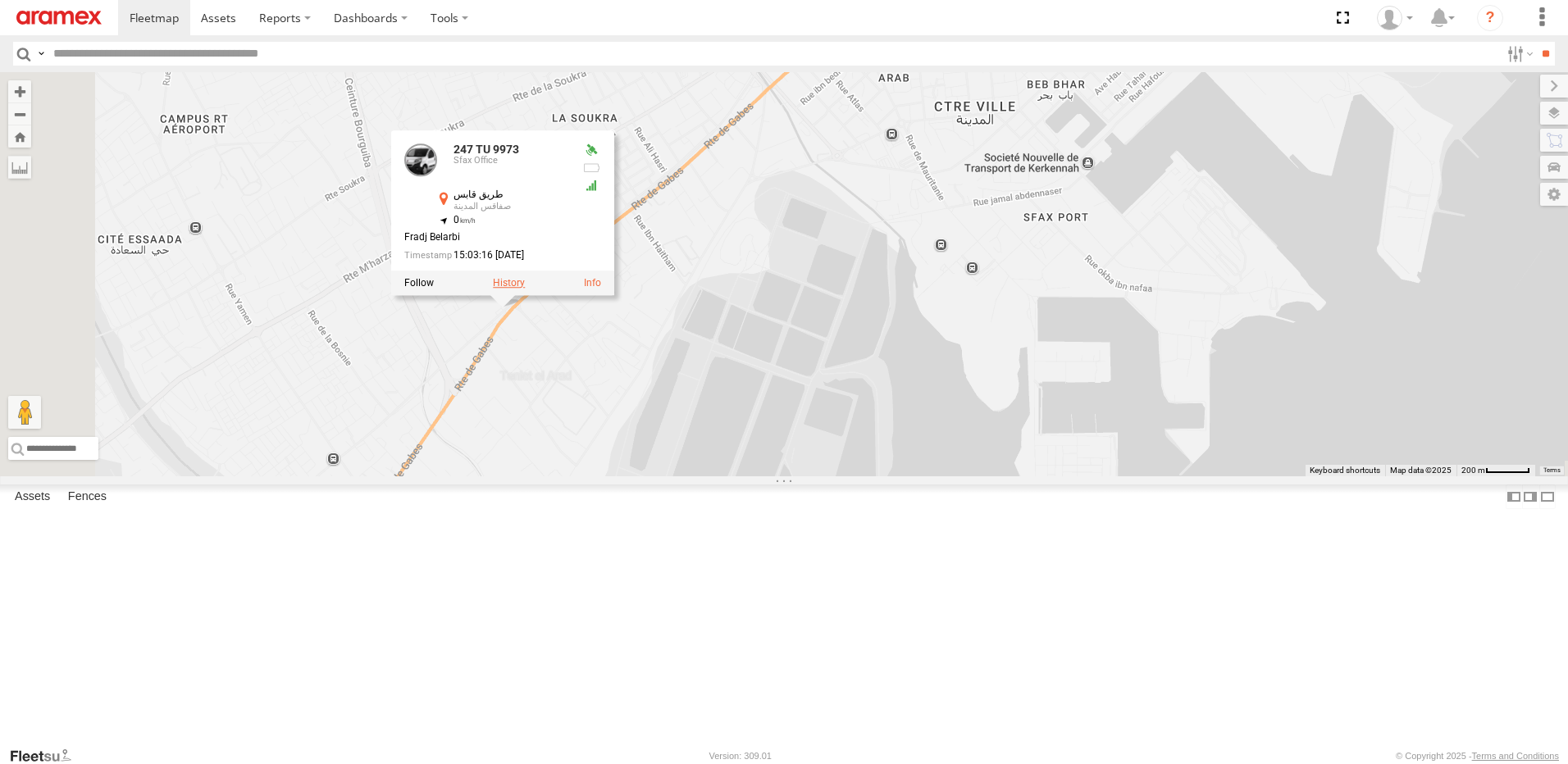
click at [525, 289] on label at bounding box center [508, 283] width 32 height 12
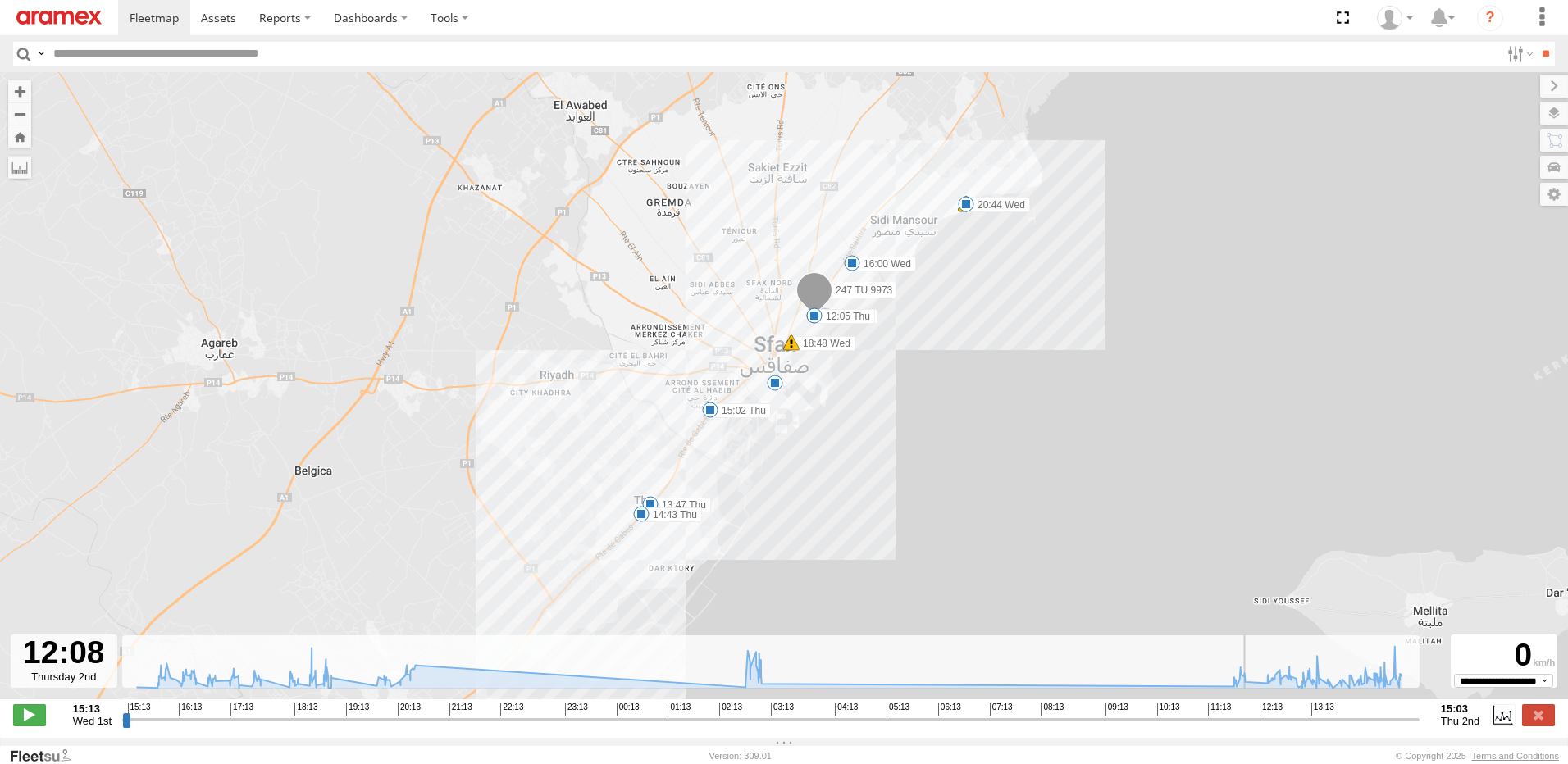
drag, startPoint x: 136, startPoint y: 728, endPoint x: 1257, endPoint y: 711, distance: 1121.1
click at [1257, 711] on input "range" at bounding box center [770, 719] width 1297 height 15
click at [1550, 726] on label at bounding box center [1538, 715] width 33 height 21
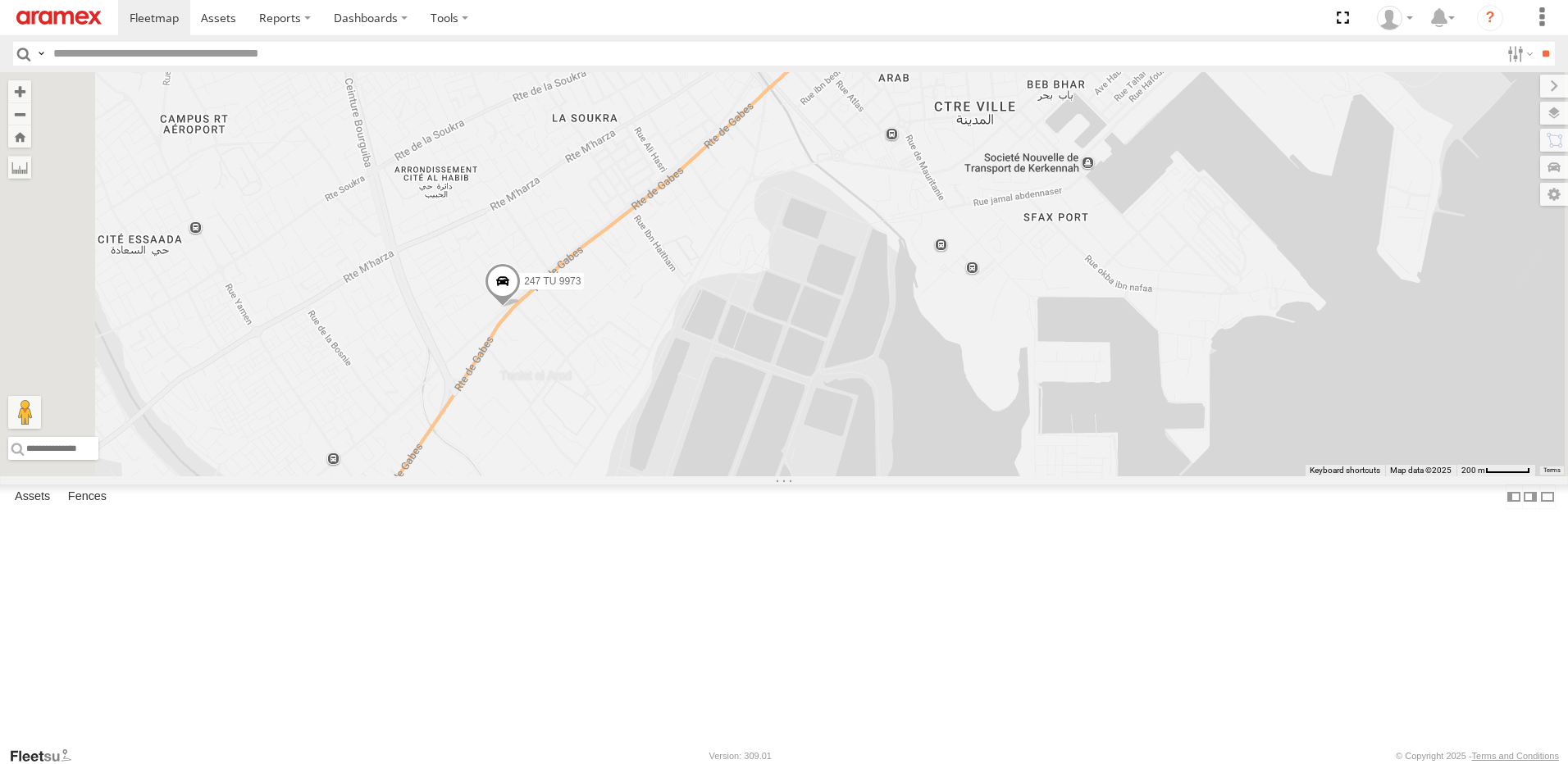
click at [520, 307] on span at bounding box center [503, 285] width 36 height 44
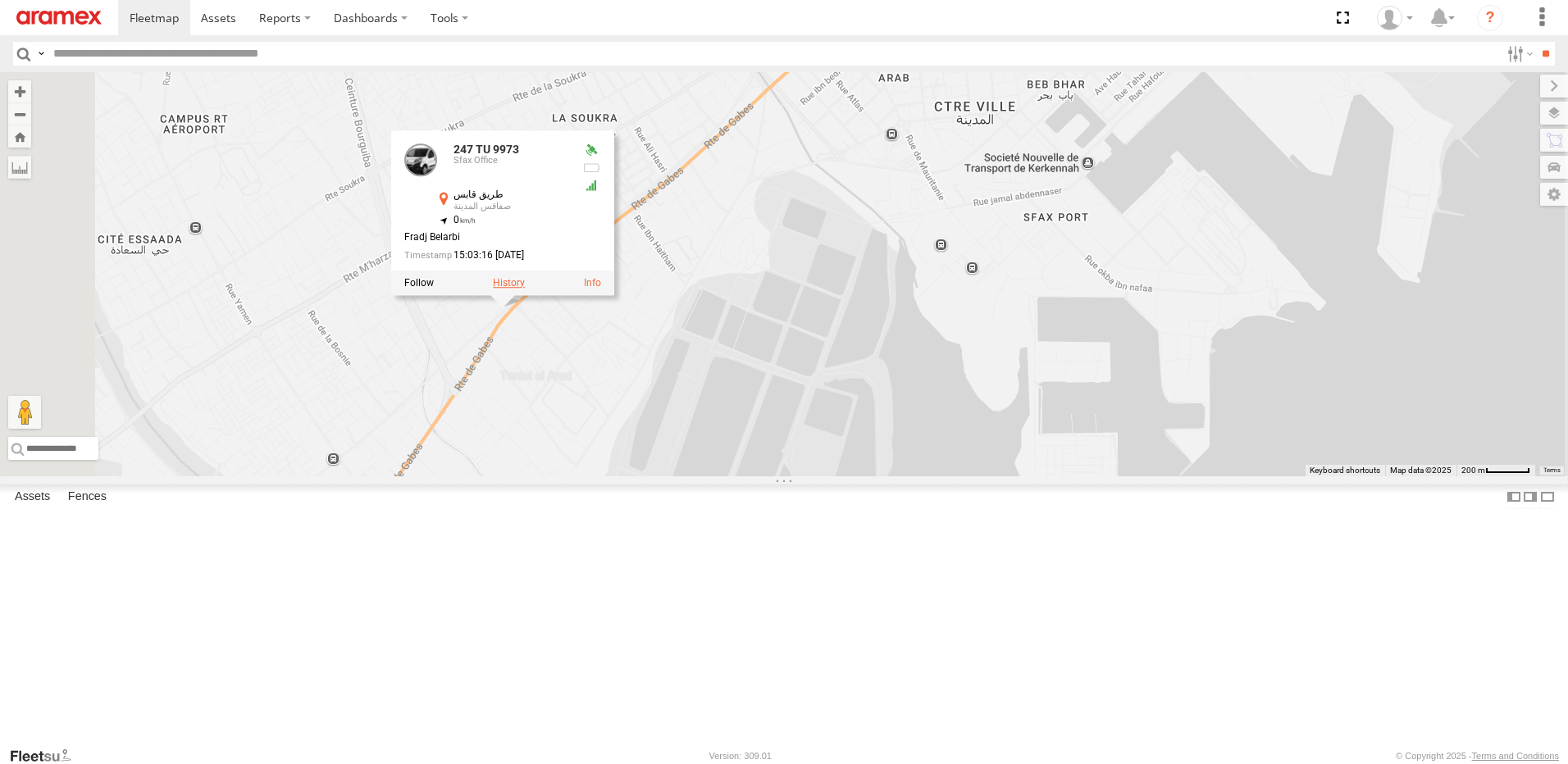
click at [525, 289] on label at bounding box center [508, 283] width 32 height 12
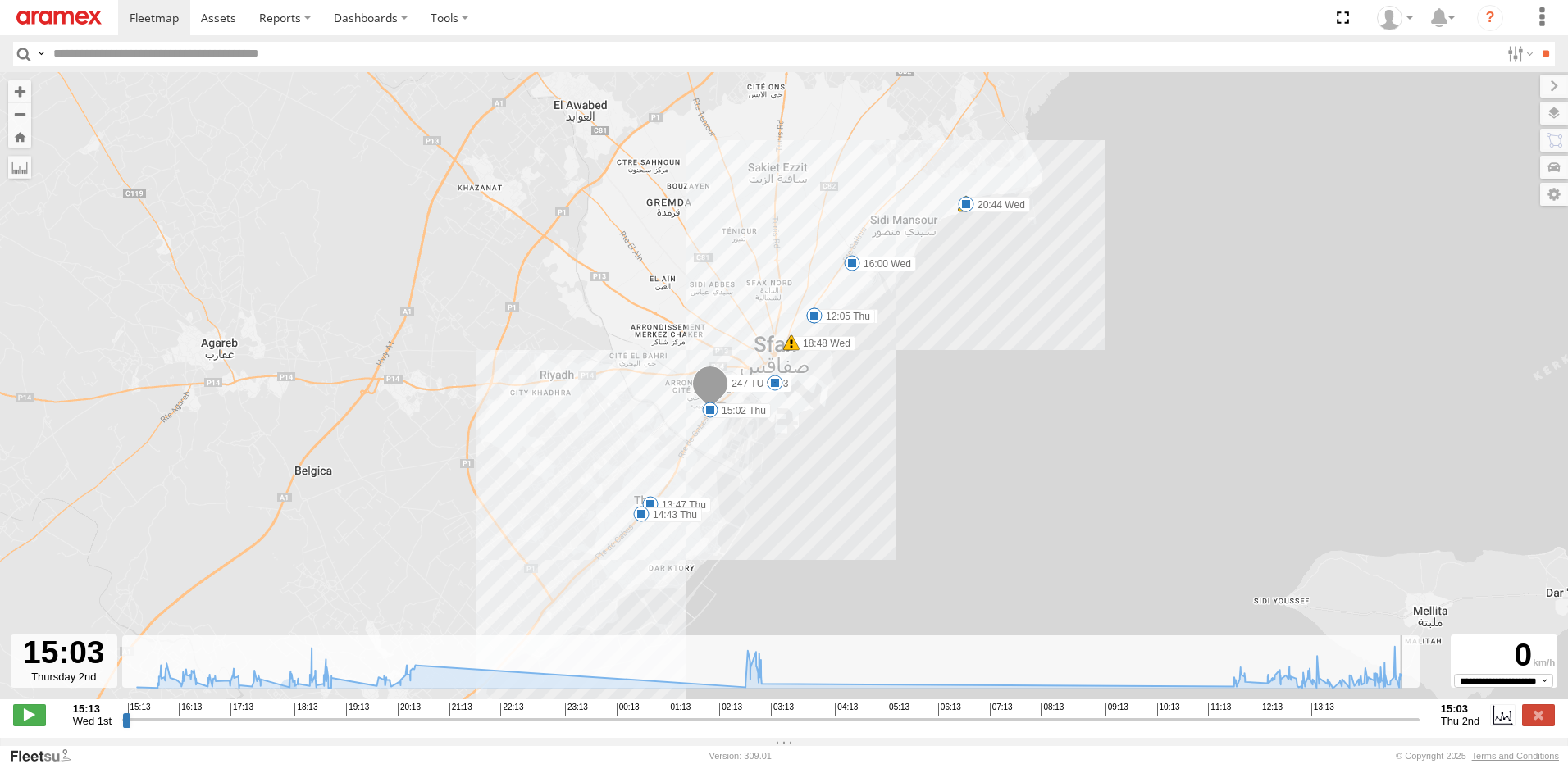
drag, startPoint x: 139, startPoint y: 728, endPoint x: 1424, endPoint y: 709, distance: 1285.1
type input "**********"
click at [1419, 711] on input "range" at bounding box center [770, 719] width 1297 height 15
click at [1539, 714] on label at bounding box center [1538, 715] width 33 height 21
